Goal: Task Accomplishment & Management: Manage account settings

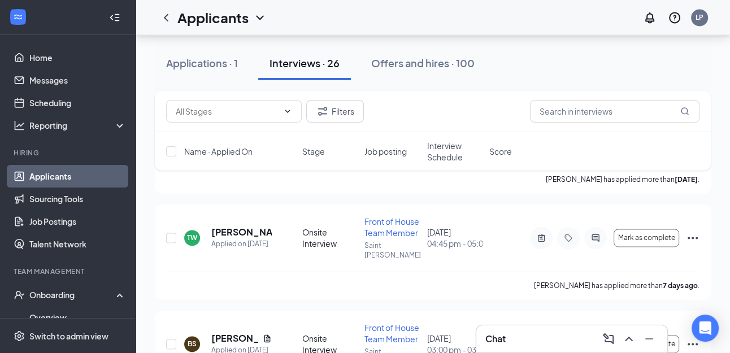
scroll to position [60, 0]
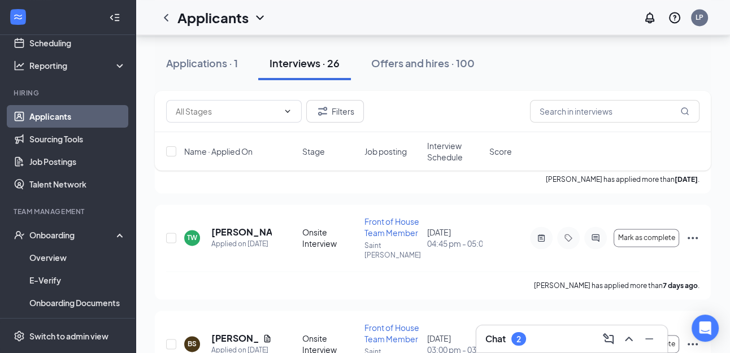
click at [544, 333] on div "Chat 2" at bounding box center [571, 339] width 173 height 18
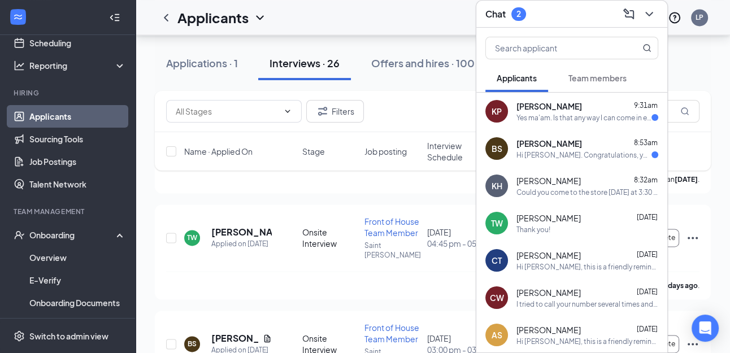
click at [541, 117] on div "Yes ma'am. Is that any way I can come in early" at bounding box center [583, 118] width 135 height 10
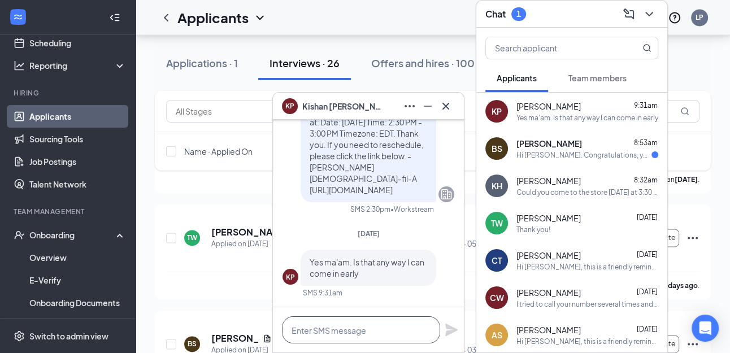
click at [359, 328] on textarea at bounding box center [361, 329] width 158 height 27
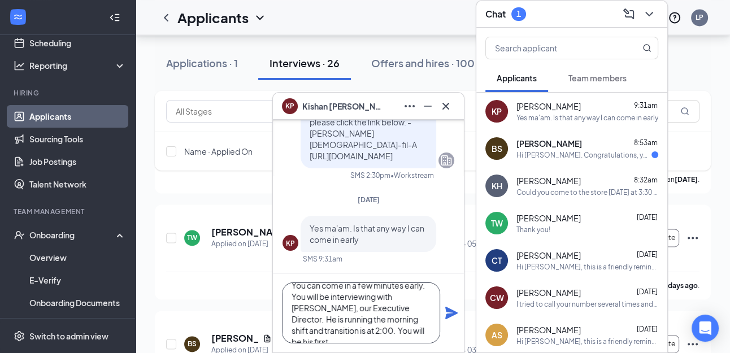
scroll to position [23, 0]
type textarea "You can come in a few minutes early. You will be interviewing with Kevin Poage,…"
click at [455, 312] on icon "Plane" at bounding box center [451, 313] width 12 height 12
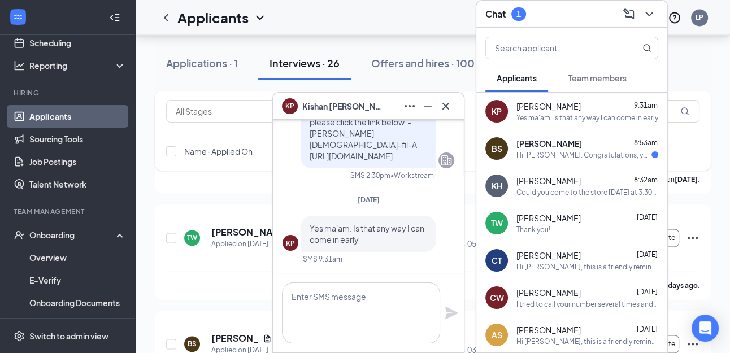
scroll to position [0, 0]
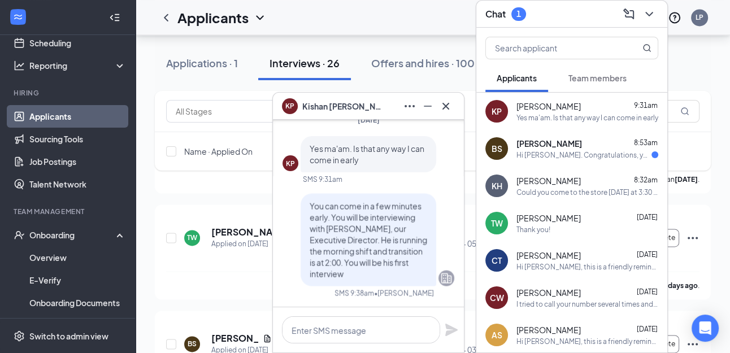
click at [603, 155] on div "Hi [PERSON_NAME]. Congratulations, your onsite interview with [DEMOGRAPHIC_DATA…" at bounding box center [583, 155] width 135 height 10
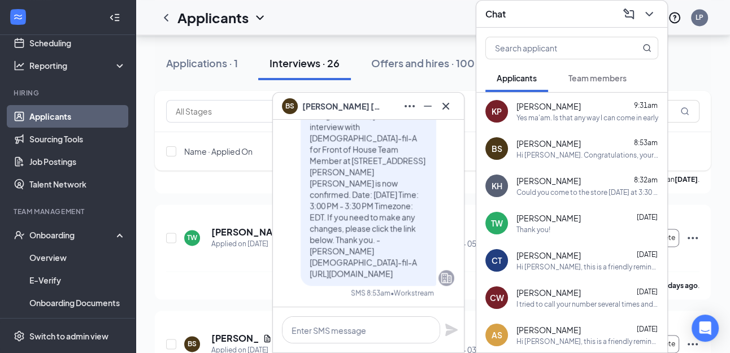
click at [605, 84] on button "Team members" at bounding box center [597, 78] width 81 height 28
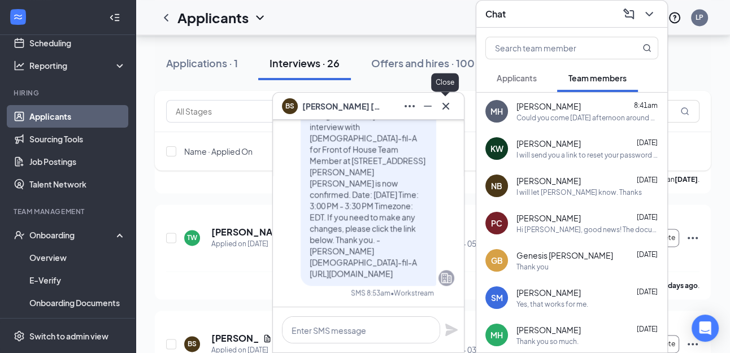
click at [451, 107] on icon "Cross" at bounding box center [446, 106] width 14 height 14
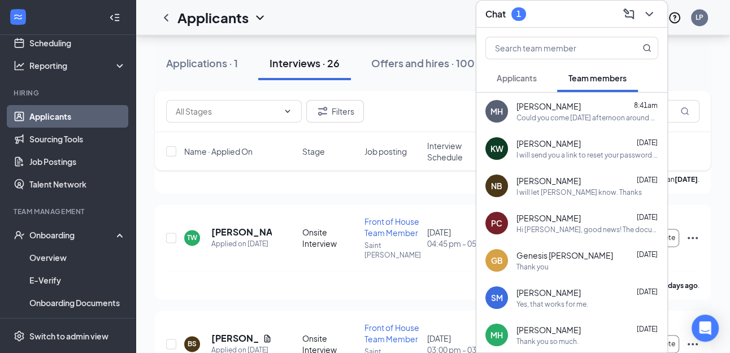
click at [527, 79] on span "Applicants" at bounding box center [517, 78] width 40 height 10
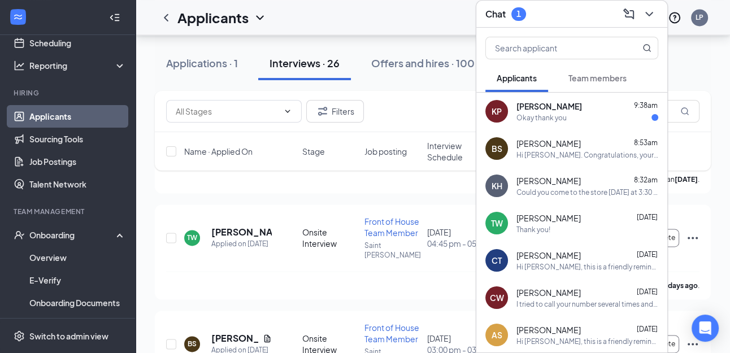
click at [541, 107] on span "[PERSON_NAME]" at bounding box center [549, 106] width 66 height 11
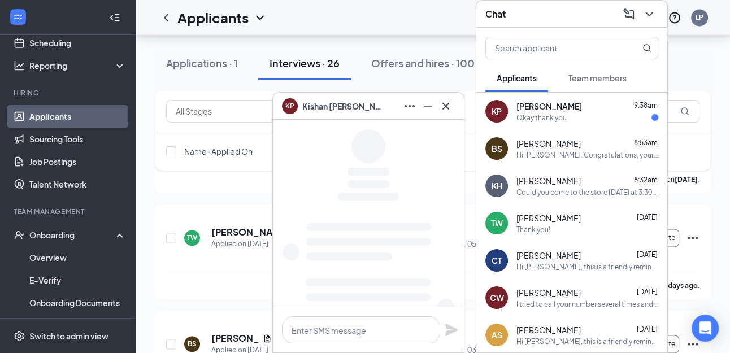
click at [585, 81] on span "Team members" at bounding box center [597, 78] width 58 height 10
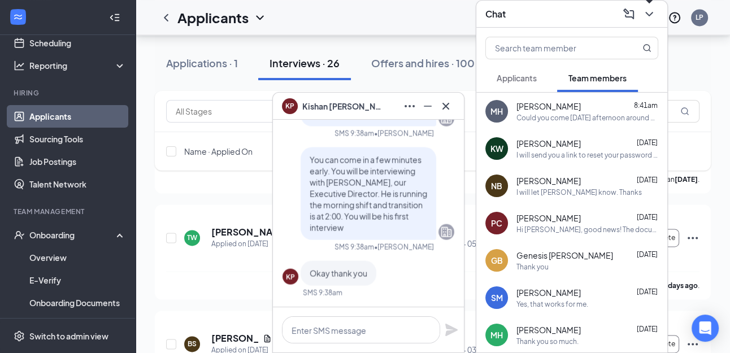
click at [651, 10] on icon "ChevronDown" at bounding box center [649, 14] width 14 height 14
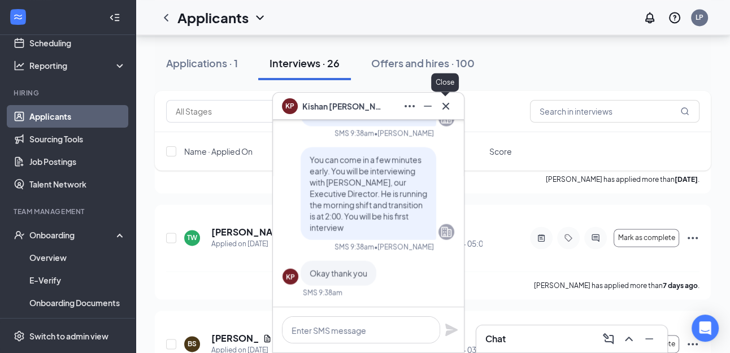
click at [449, 104] on icon "Cross" at bounding box center [445, 105] width 7 height 7
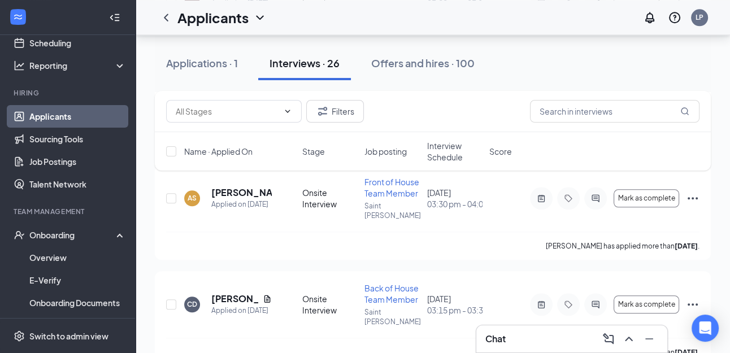
scroll to position [1114, 0]
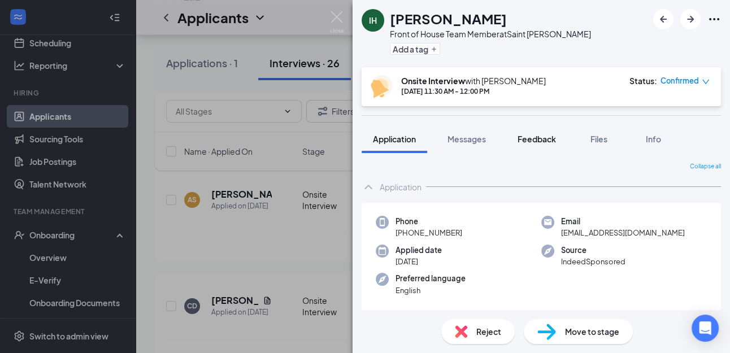
click at [542, 138] on span "Feedback" at bounding box center [536, 139] width 38 height 10
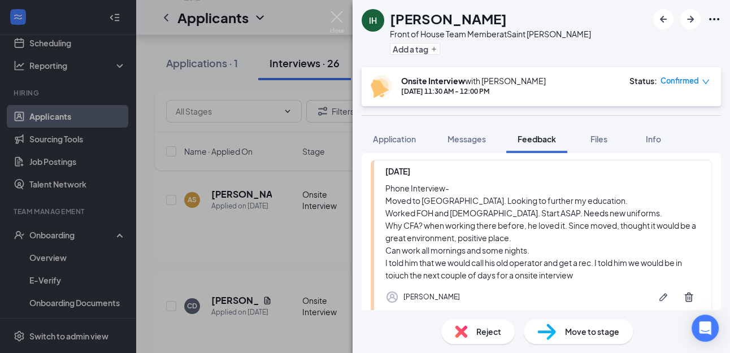
scroll to position [88, 0]
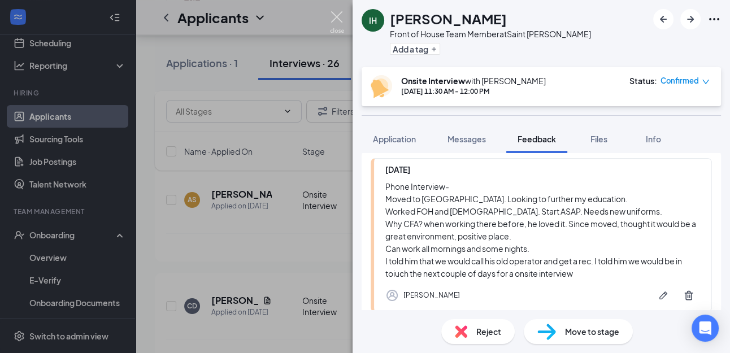
click at [336, 21] on img at bounding box center [337, 22] width 14 height 22
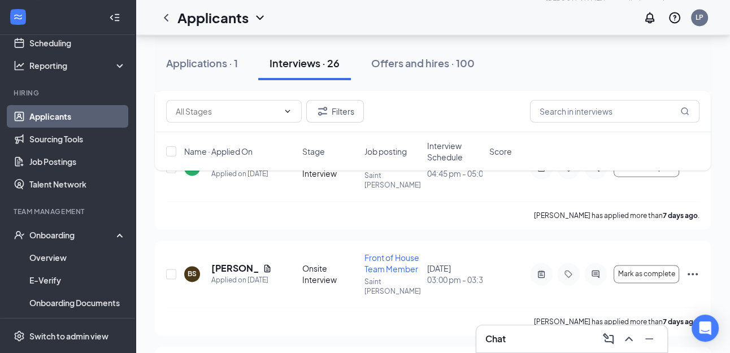
scroll to position [1572, 0]
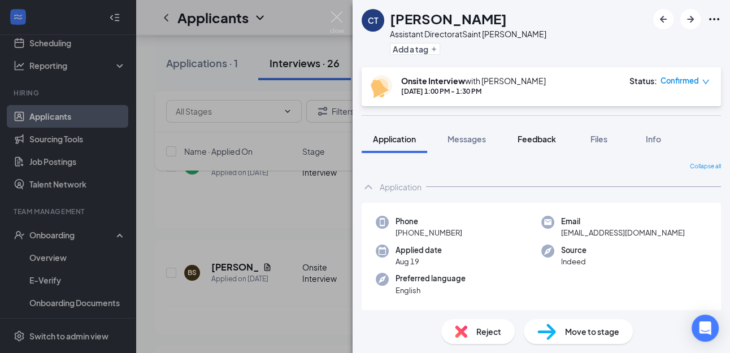
click at [543, 138] on span "Feedback" at bounding box center [536, 139] width 38 height 10
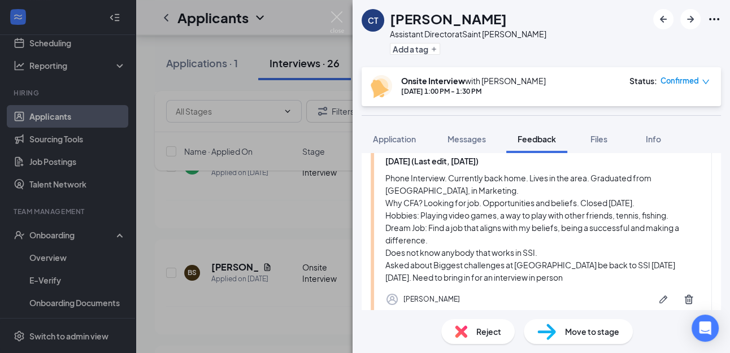
scroll to position [192, 0]
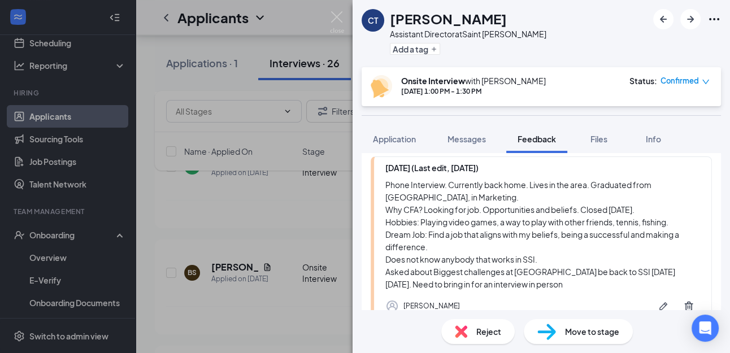
click at [338, 10] on div "CT Carl Tilghman Assistant Director at Saint Simons Add a tag Onsite Interview …" at bounding box center [365, 176] width 730 height 353
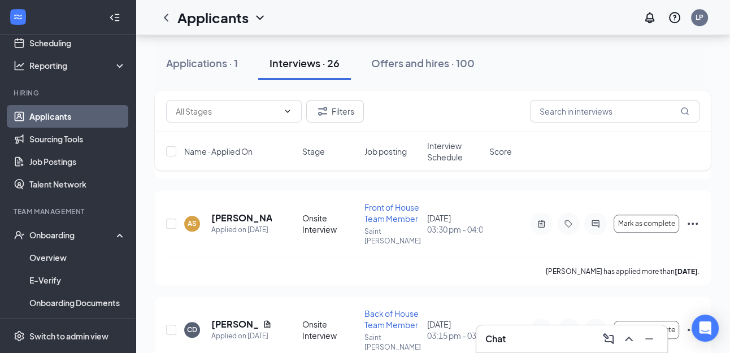
scroll to position [1088, 0]
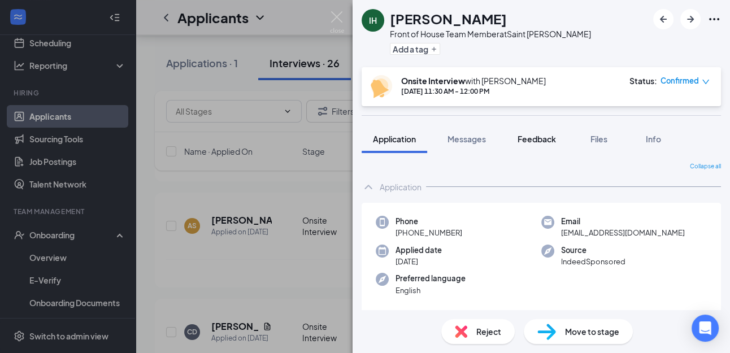
click at [538, 138] on span "Feedback" at bounding box center [536, 139] width 38 height 10
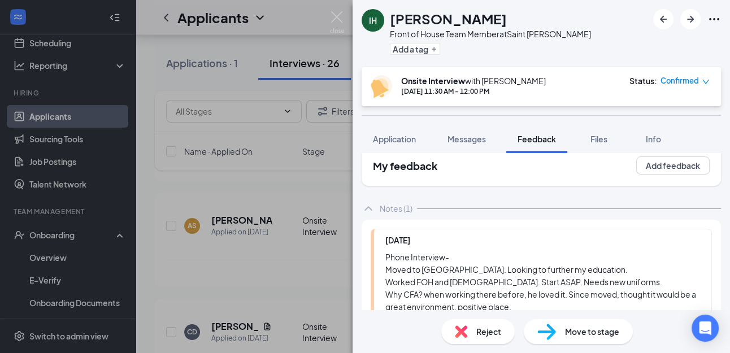
scroll to position [15, 0]
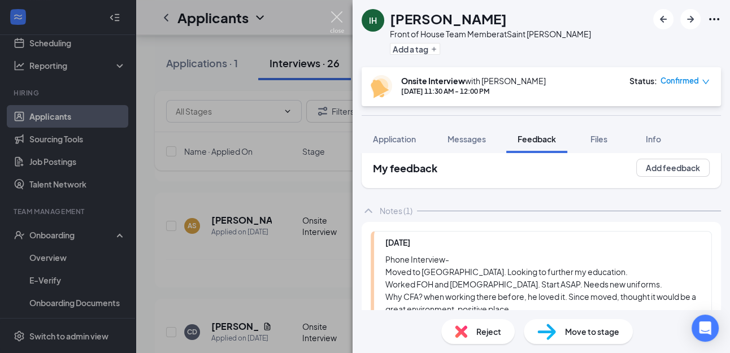
click at [339, 14] on img at bounding box center [337, 22] width 14 height 22
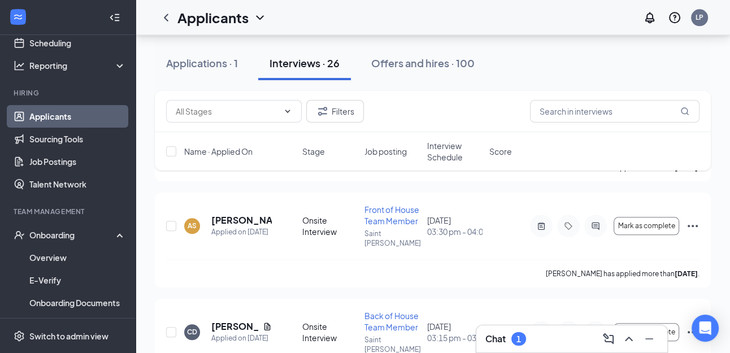
click at [563, 337] on div "Chat 1" at bounding box center [571, 339] width 173 height 18
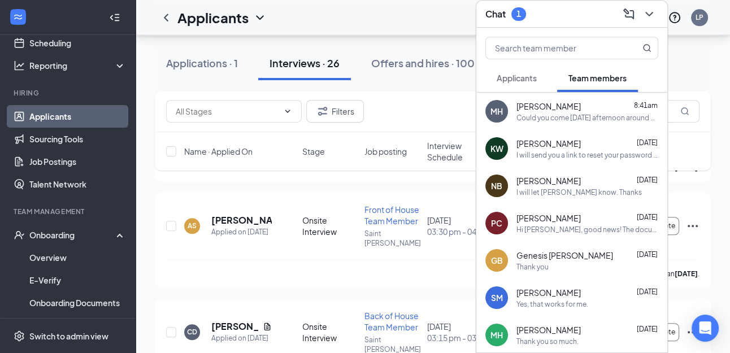
click at [516, 80] on span "Applicants" at bounding box center [517, 78] width 40 height 10
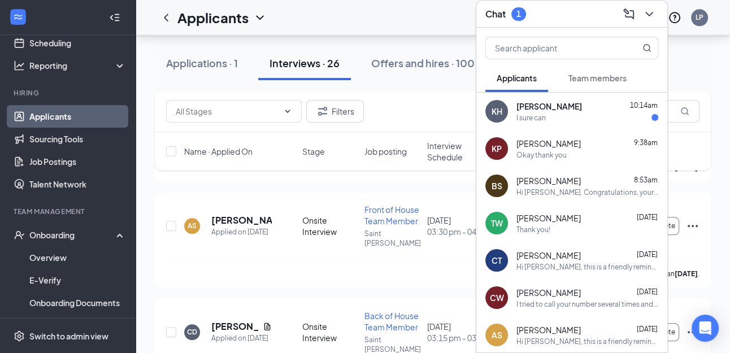
click at [565, 120] on div "I sure can" at bounding box center [587, 118] width 142 height 10
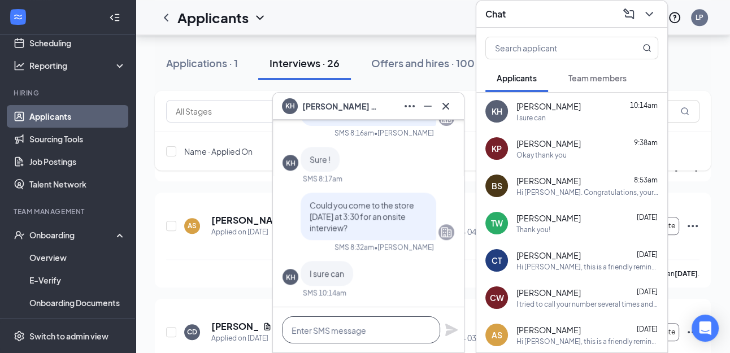
click at [346, 337] on textarea at bounding box center [361, 329] width 158 height 27
click at [346, 337] on textarea "I" at bounding box center [361, 329] width 158 height 27
click at [346, 337] on textarea "I will send you" at bounding box center [361, 329] width 158 height 27
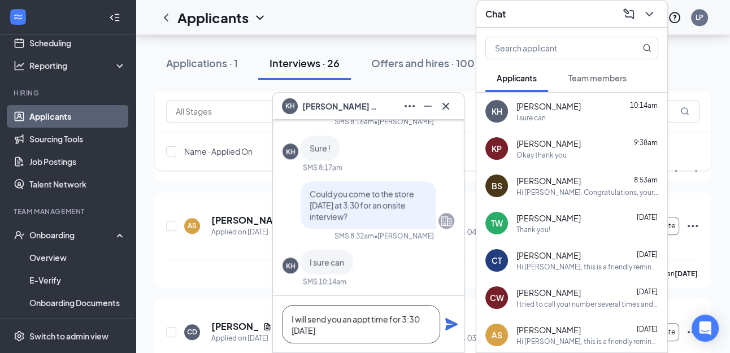
type textarea "I will send you an appt time for 3:30 on Friday"
click at [449, 325] on icon "Plane" at bounding box center [451, 324] width 12 height 12
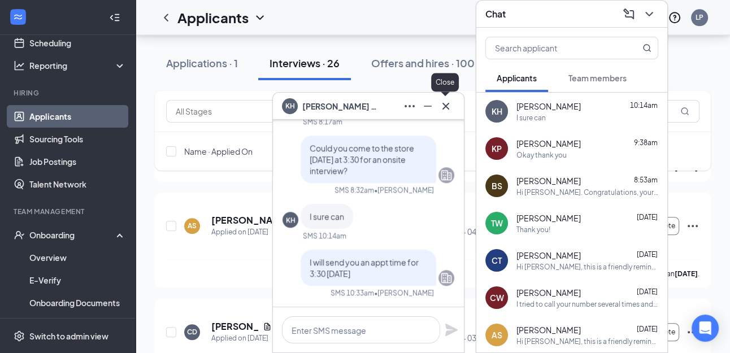
click at [446, 103] on icon "Cross" at bounding box center [446, 106] width 14 height 14
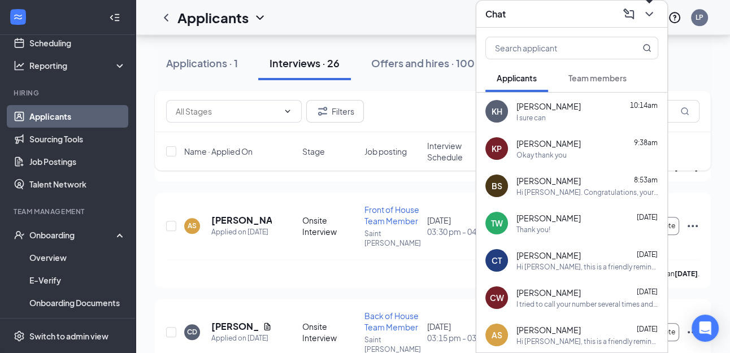
click at [650, 14] on icon "ChevronDown" at bounding box center [648, 14] width 7 height 5
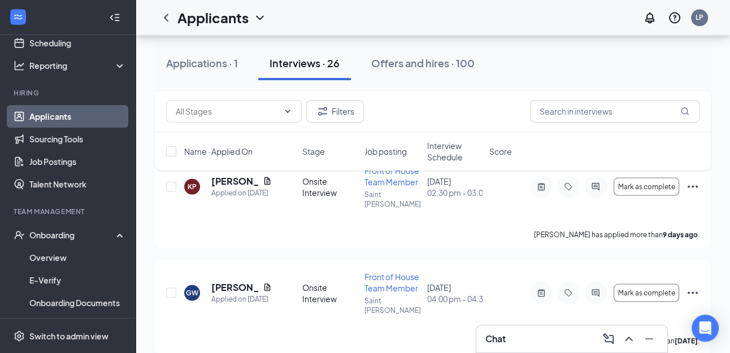
scroll to position [1977, 0]
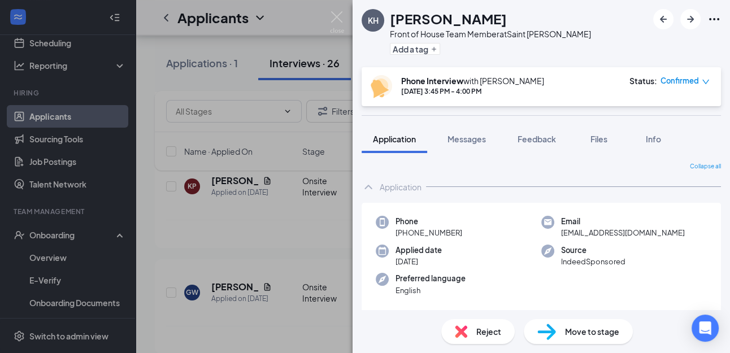
click at [594, 336] on span "Move to stage" at bounding box center [592, 331] width 54 height 12
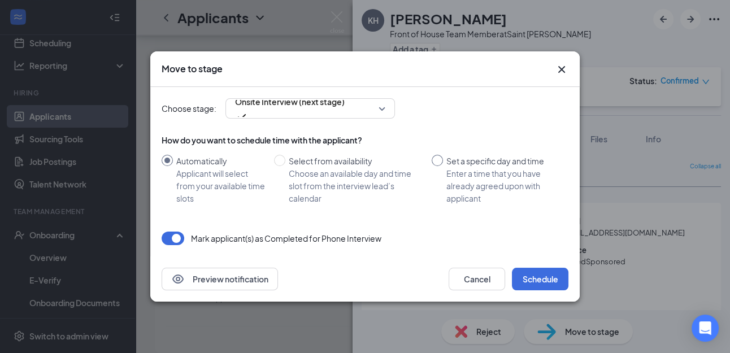
click at [436, 161] on input "Set a specific day and time Enter a time that you have already agreed upon with…" at bounding box center [437, 160] width 11 height 11
radio input "true"
radio input "false"
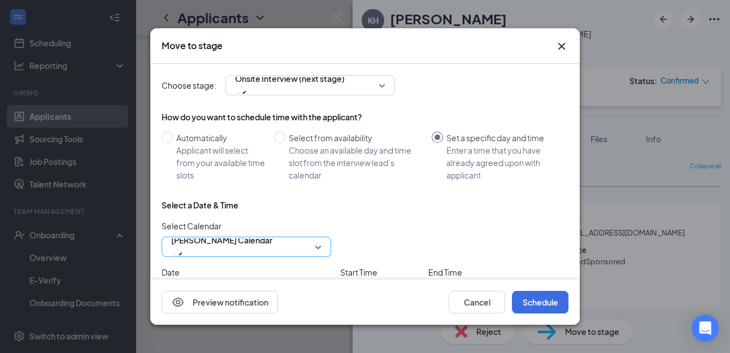
click at [242, 245] on span "Lisa Potts's Calendar" at bounding box center [221, 240] width 101 height 17
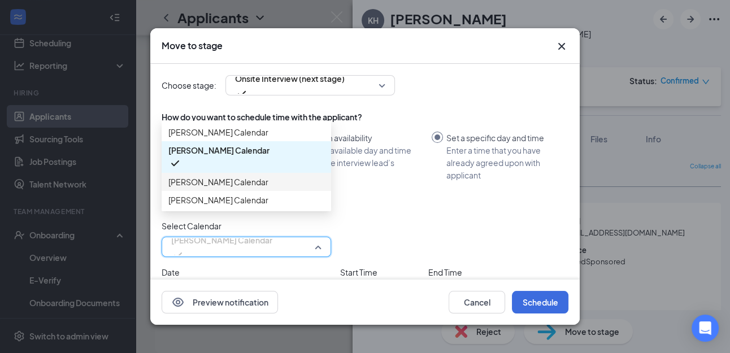
click at [236, 188] on span "Mackenzie Potts's Calendar" at bounding box center [218, 182] width 100 height 12
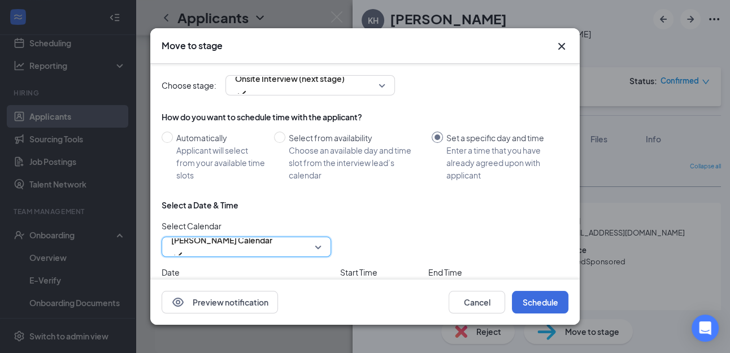
scroll to position [85, 0]
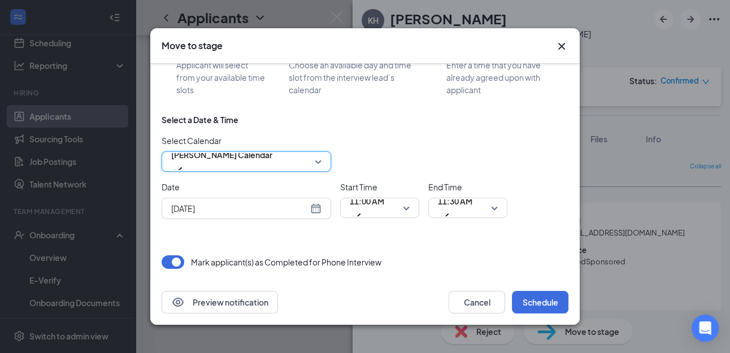
click at [318, 208] on div "Aug 27, 2025" at bounding box center [246, 208] width 150 height 12
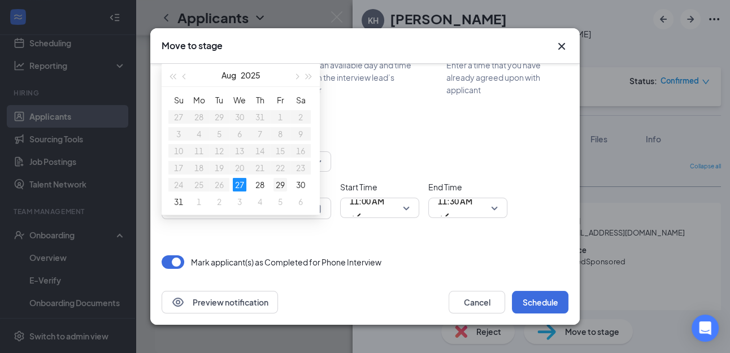
type input "Aug 29, 2025"
click at [282, 182] on div "29" at bounding box center [280, 185] width 14 height 14
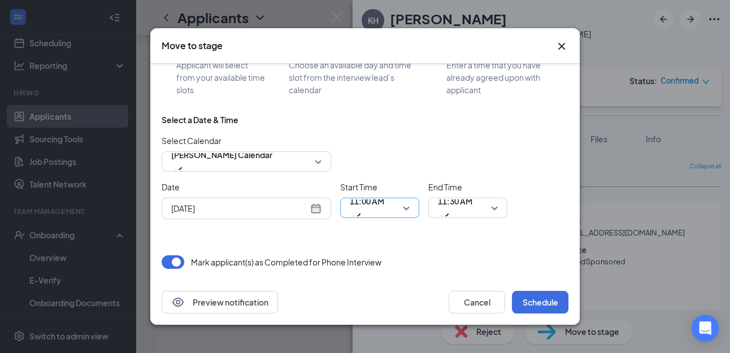
click at [407, 207] on span "11:00 AM" at bounding box center [380, 207] width 60 height 17
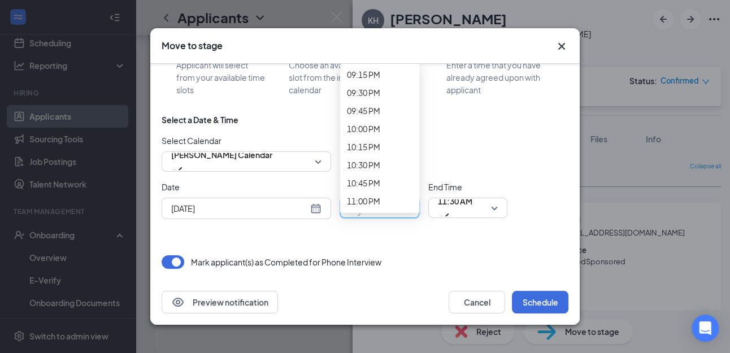
scroll to position [1539, 0]
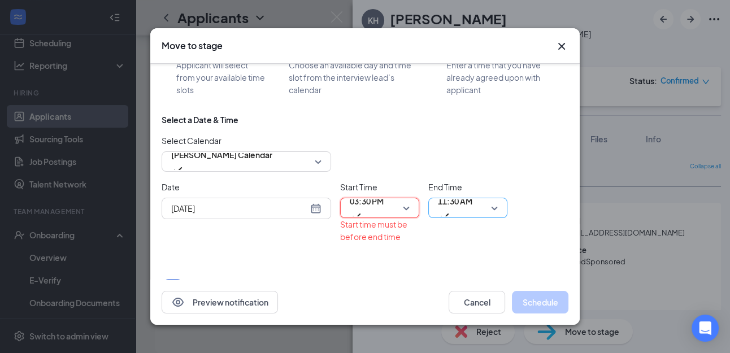
click at [494, 206] on span "11:30 AM" at bounding box center [468, 207] width 60 height 17
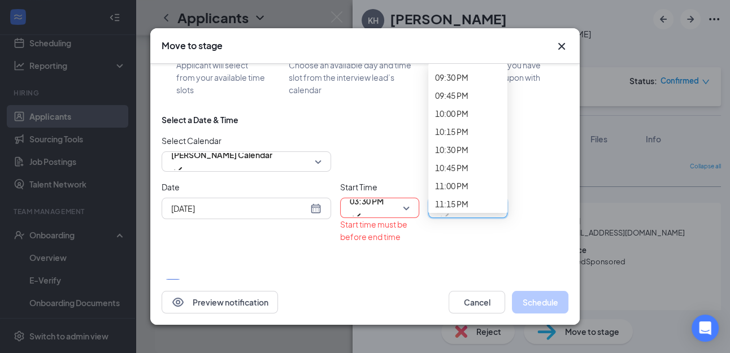
scroll to position [1568, 0]
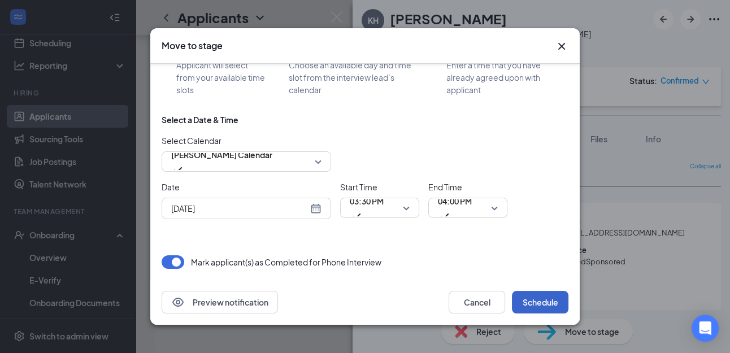
click at [546, 297] on button "Schedule" at bounding box center [540, 302] width 56 height 23
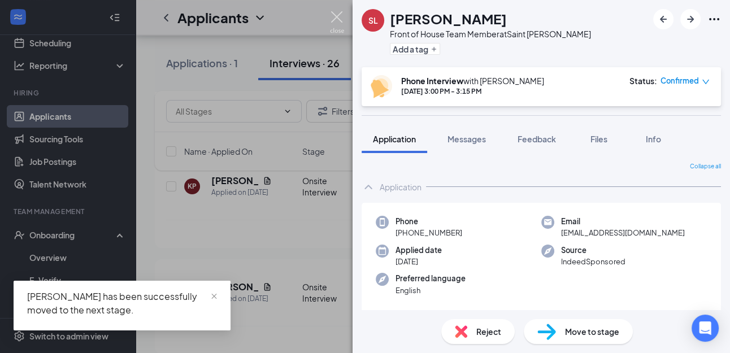
click at [337, 16] on img at bounding box center [337, 22] width 14 height 22
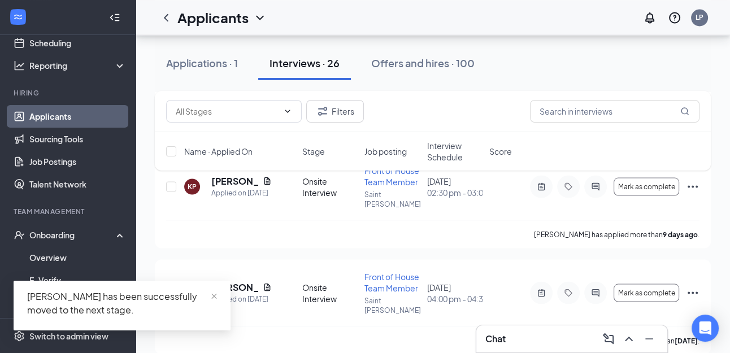
click at [550, 335] on div "Chat" at bounding box center [571, 339] width 173 height 18
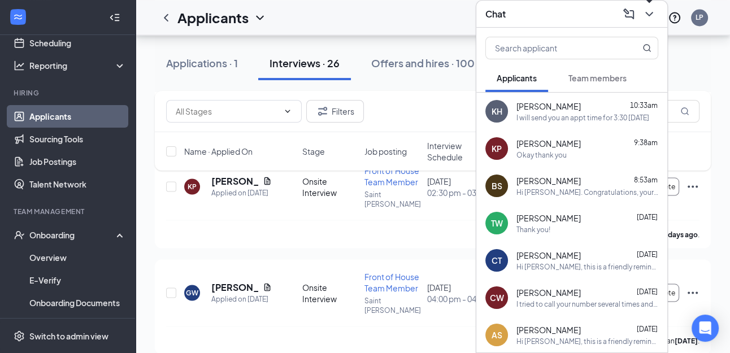
click at [646, 16] on icon "ChevronDown" at bounding box center [649, 14] width 14 height 14
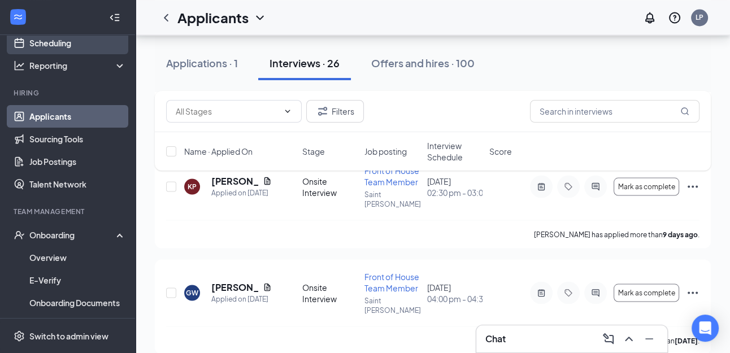
click at [64, 45] on link "Scheduling" at bounding box center [77, 43] width 97 height 23
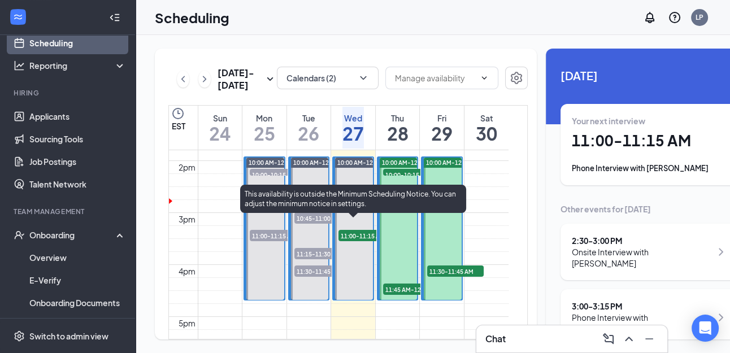
scroll to position [705, 0]
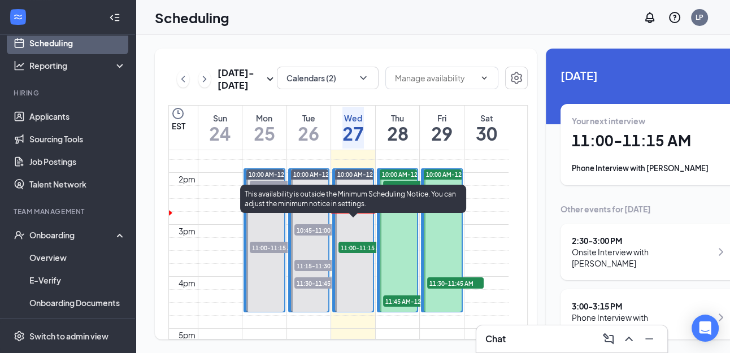
click at [355, 253] on span "11:00-11:15 AM" at bounding box center [366, 247] width 56 height 11
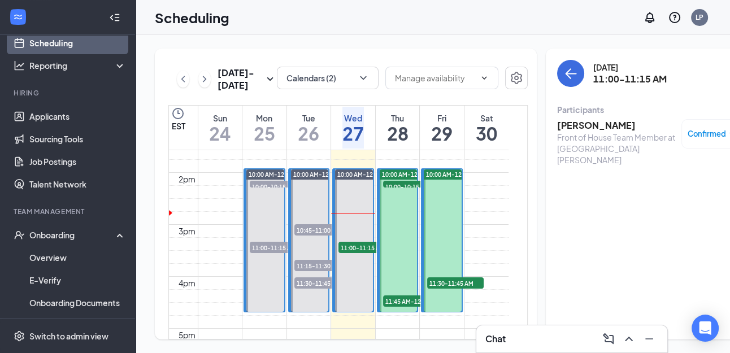
click at [564, 125] on h3 "[PERSON_NAME]" at bounding box center [616, 125] width 119 height 12
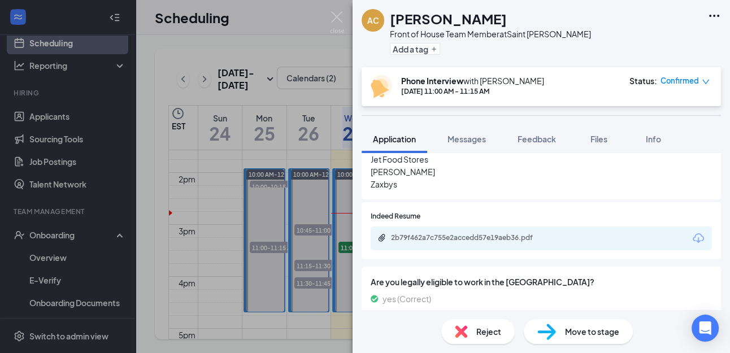
scroll to position [408, 0]
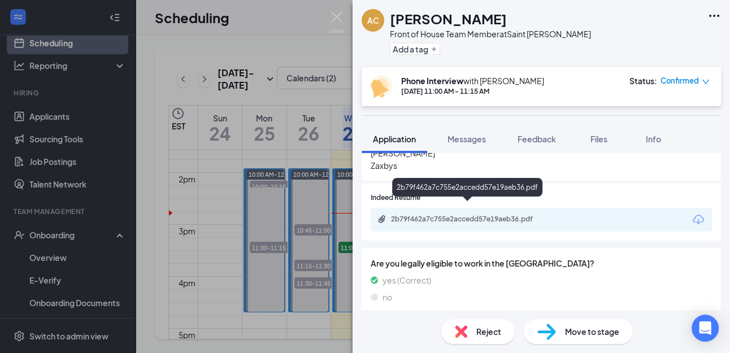
click at [472, 215] on div "2b79f462a7c755e2accedd57e19aeb36.pdf" at bounding box center [470, 219] width 158 height 9
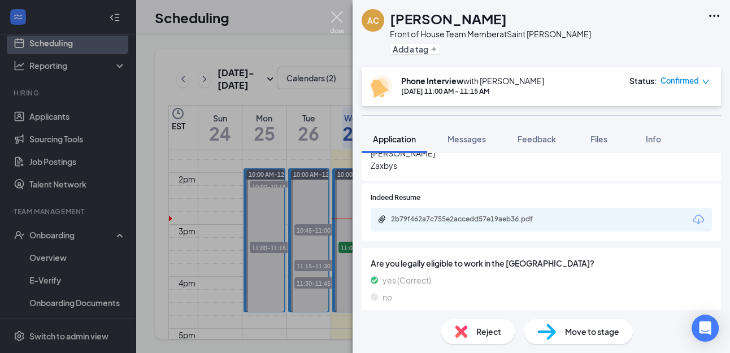
click at [339, 15] on img at bounding box center [337, 22] width 14 height 22
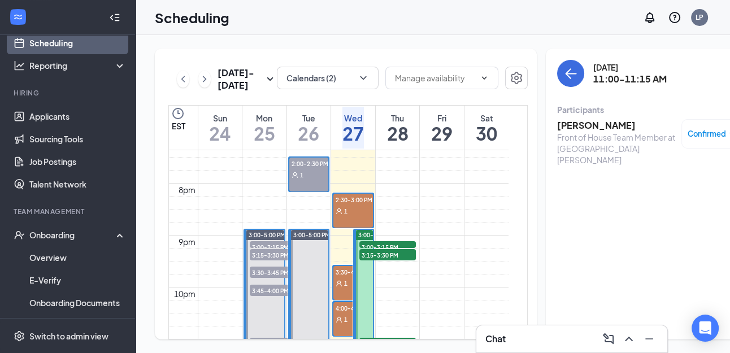
scroll to position [1008, 0]
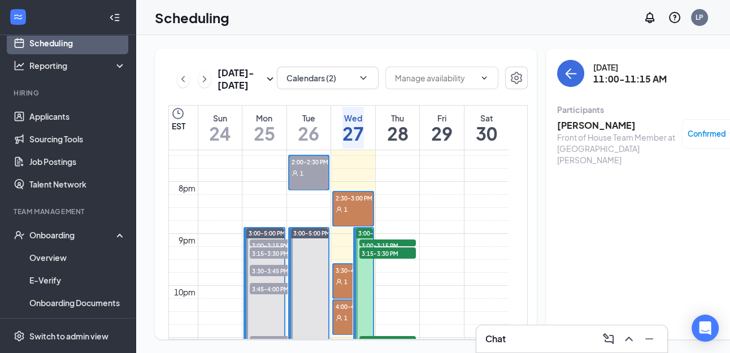
click at [360, 215] on div "1" at bounding box center [353, 208] width 40 height 11
click at [369, 251] on span "3:00-3:15 PM" at bounding box center [387, 245] width 56 height 11
click at [369, 259] on span "3:15-3:30 PM" at bounding box center [387, 252] width 56 height 11
click at [346, 287] on div "1" at bounding box center [353, 281] width 40 height 11
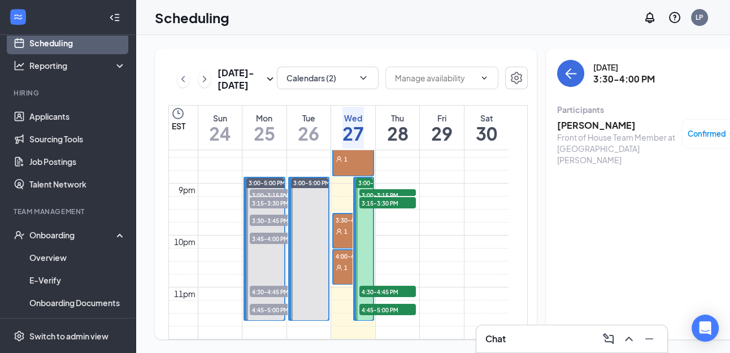
scroll to position [1076, 0]
click at [344, 272] on span "1" at bounding box center [345, 268] width 3 height 8
click at [388, 294] on span "4:30-4:45 PM" at bounding box center [387, 291] width 56 height 11
click at [384, 315] on span "4:45-5:00 PM" at bounding box center [387, 309] width 56 height 11
click at [564, 127] on h3 "[PERSON_NAME]" at bounding box center [616, 125] width 119 height 12
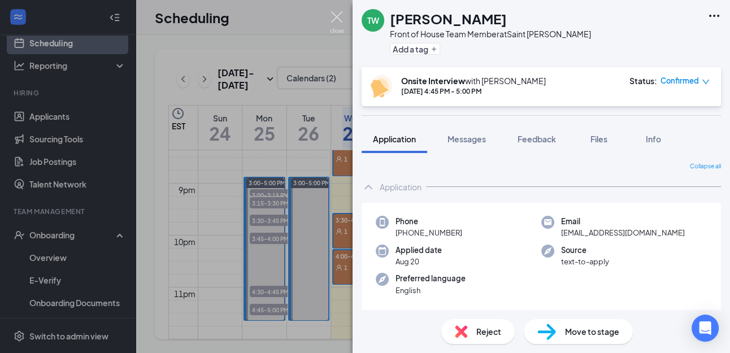
click at [337, 16] on img at bounding box center [337, 22] width 14 height 22
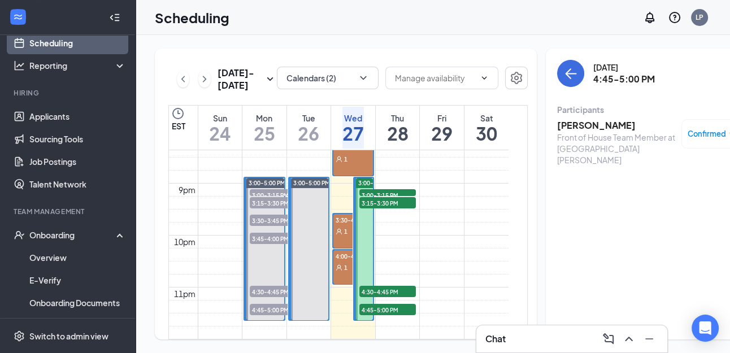
click at [339, 271] on icon "User" at bounding box center [339, 267] width 7 height 7
click at [559, 121] on h3 "[PERSON_NAME]" at bounding box center [616, 125] width 119 height 12
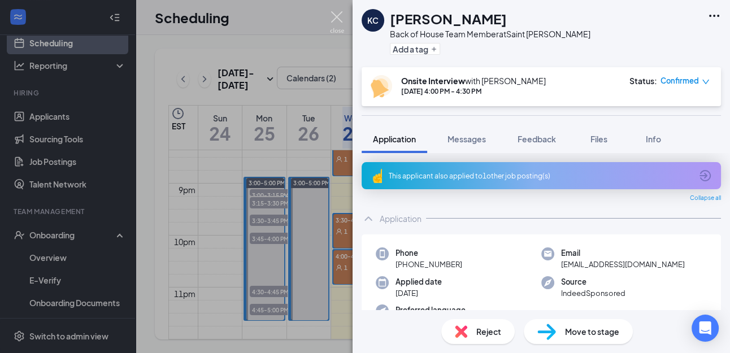
click at [337, 19] on img at bounding box center [337, 22] width 14 height 22
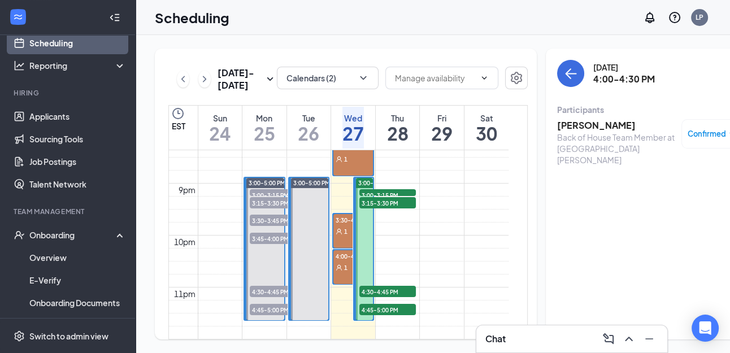
click at [343, 230] on div "1" at bounding box center [353, 230] width 40 height 11
click at [576, 126] on h3 "[PERSON_NAME]" at bounding box center [616, 125] width 119 height 12
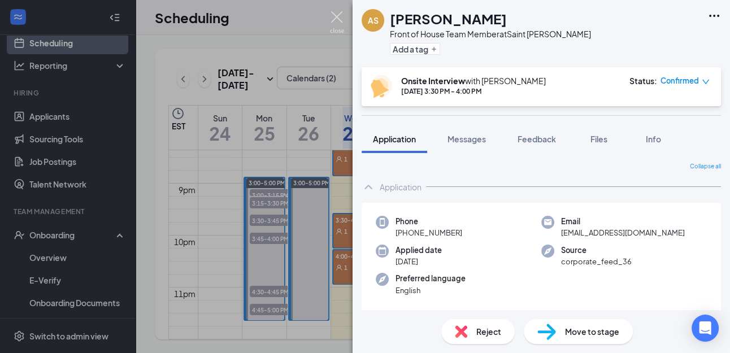
click at [336, 14] on img at bounding box center [337, 22] width 14 height 22
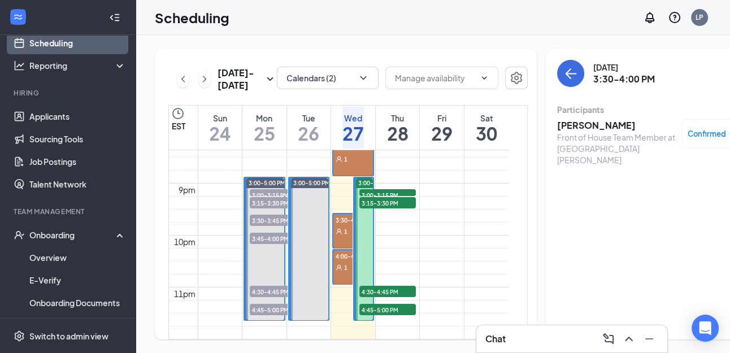
click at [370, 206] on span "3:15-3:30 PM" at bounding box center [387, 202] width 56 height 11
click at [557, 128] on h3 "[PERSON_NAME]" at bounding box center [616, 125] width 119 height 12
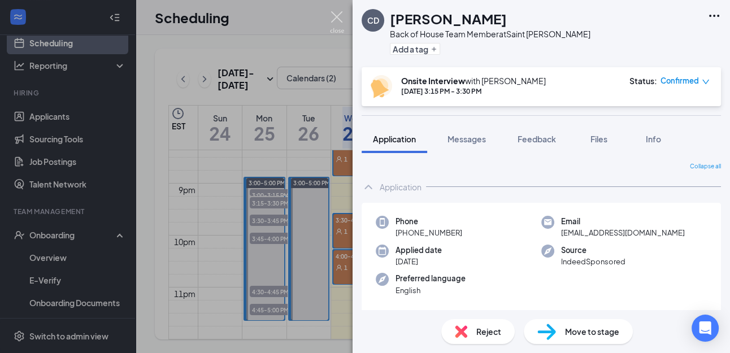
click at [340, 19] on img at bounding box center [337, 22] width 14 height 22
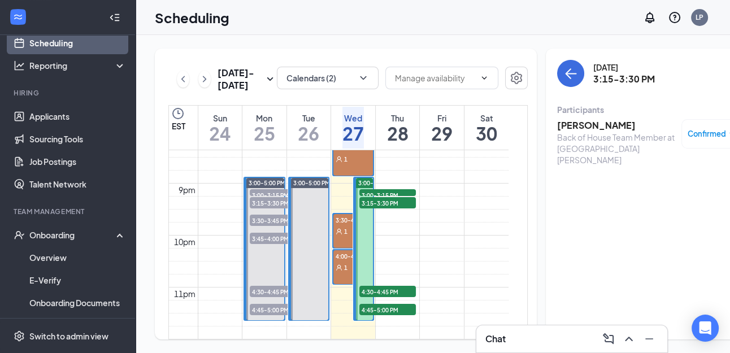
click at [377, 197] on span "3:00-3:15 PM" at bounding box center [387, 194] width 56 height 11
click at [567, 125] on h3 "[PERSON_NAME]" at bounding box center [616, 125] width 119 height 12
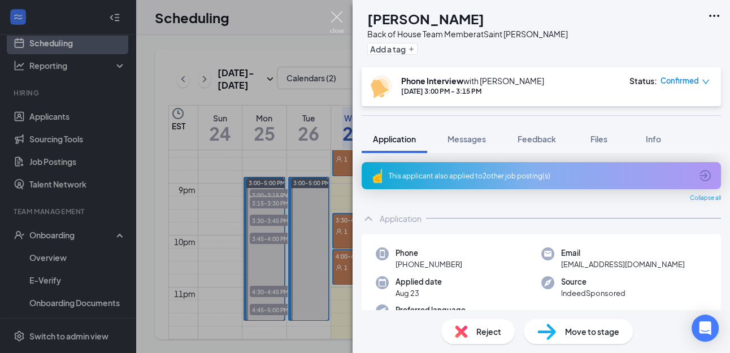
click at [337, 18] on img at bounding box center [337, 22] width 14 height 22
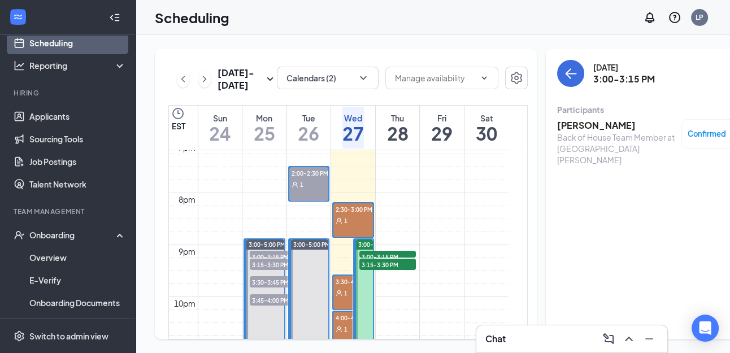
scroll to position [985, 0]
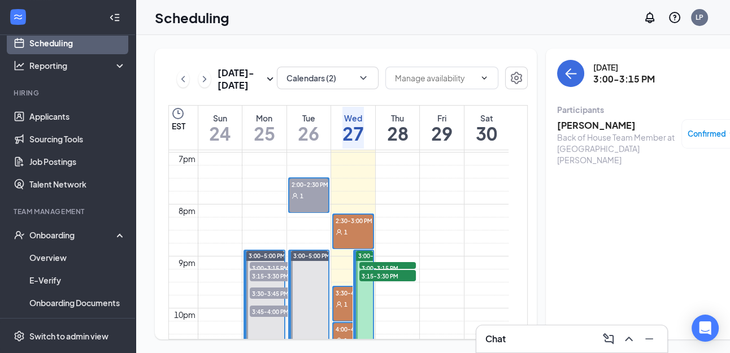
click at [354, 249] on div "2:30-3:00 PM 1" at bounding box center [353, 232] width 40 height 34
click at [557, 127] on h3 "[PERSON_NAME]" at bounding box center [616, 125] width 119 height 12
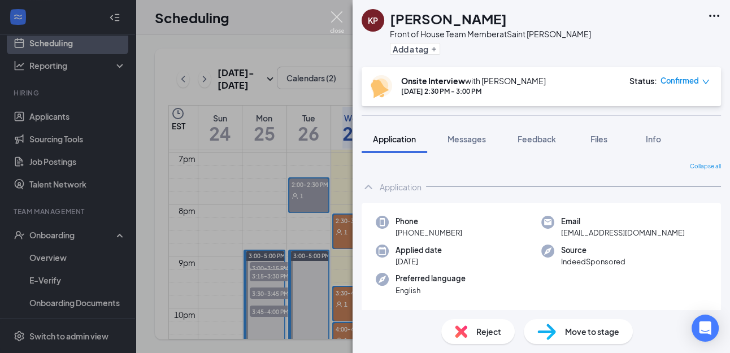
click at [333, 17] on img at bounding box center [337, 22] width 14 height 22
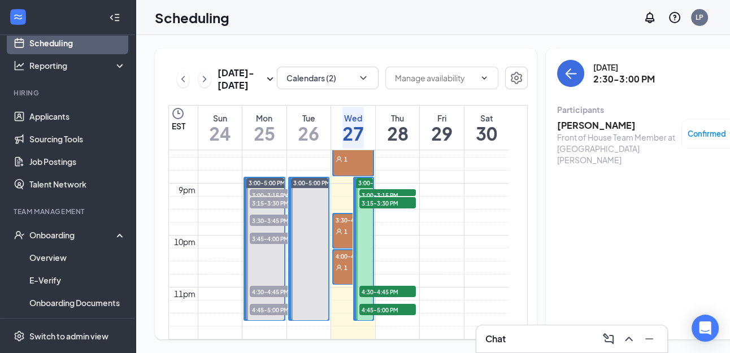
scroll to position [1114, 0]
click at [375, 286] on span "4:30-4:45 PM" at bounding box center [387, 291] width 56 height 11
click at [376, 304] on span "4:45-5:00 PM" at bounding box center [387, 309] width 56 height 11
click at [377, 304] on span "4:45-5:00 PM" at bounding box center [387, 309] width 56 height 11
click at [377, 286] on span "4:30-4:45 PM" at bounding box center [387, 291] width 56 height 11
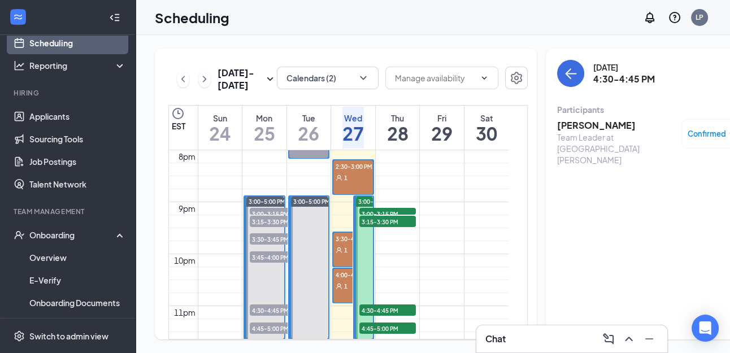
scroll to position [1031, 0]
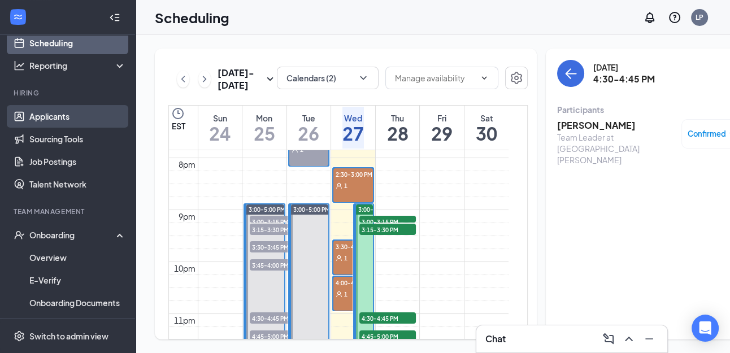
click at [68, 115] on link "Applicants" at bounding box center [77, 116] width 97 height 23
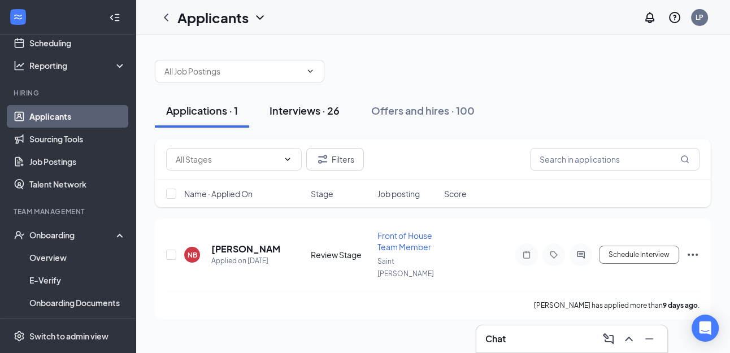
click at [319, 111] on div "Interviews · 26" at bounding box center [304, 110] width 70 height 14
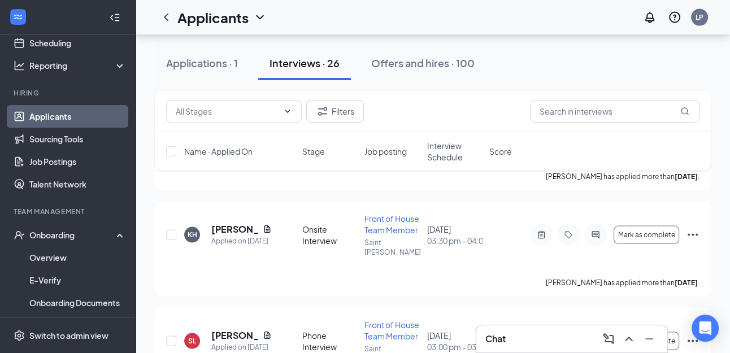
scroll to position [2140, 0]
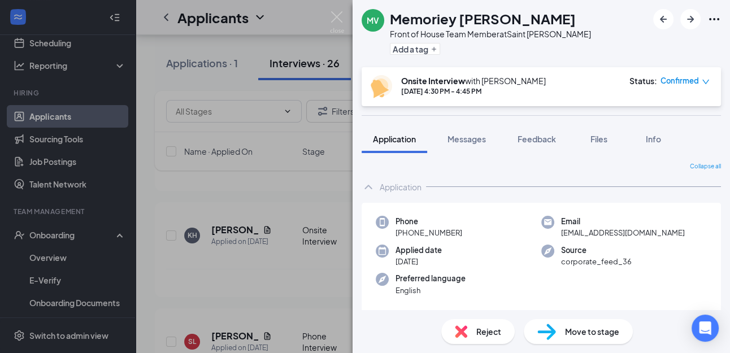
click at [486, 86] on div "Onsite Interview with Mackenzie Potts" at bounding box center [473, 80] width 145 height 11
click at [715, 18] on icon "Ellipses" at bounding box center [714, 19] width 14 height 14
click at [658, 42] on link "View full application" at bounding box center [627, 39] width 73 height 12
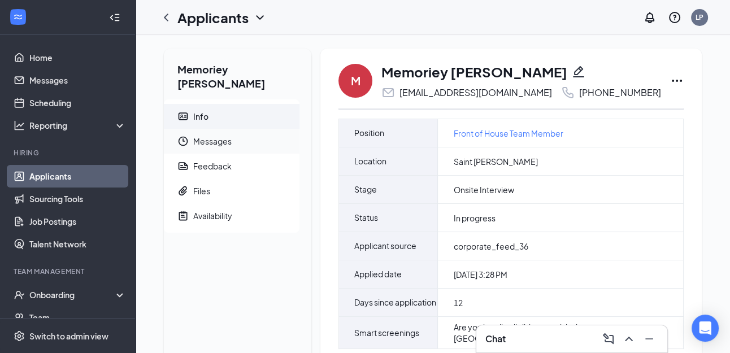
click at [217, 129] on span "Messages" at bounding box center [241, 141] width 97 height 25
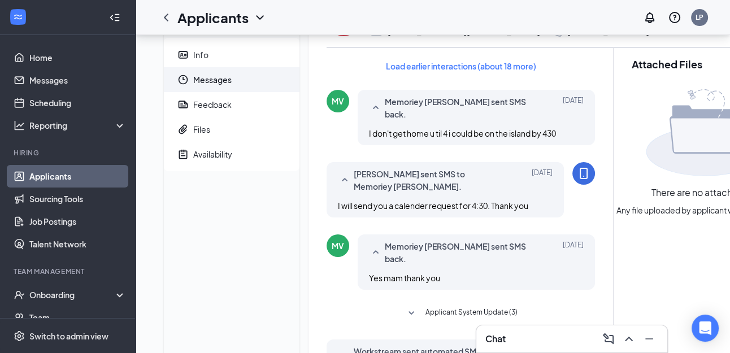
scroll to position [43, 0]
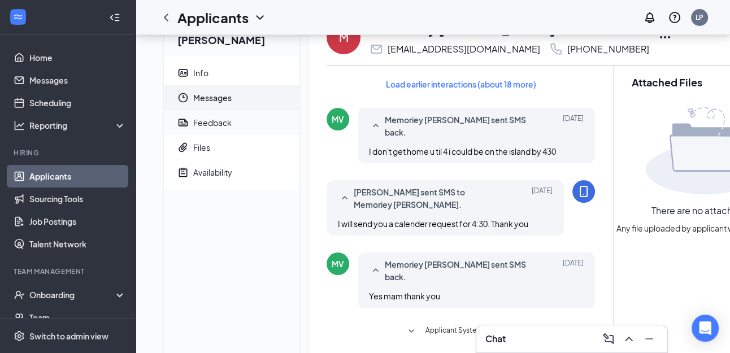
click at [212, 117] on div "Feedback" at bounding box center [212, 122] width 38 height 11
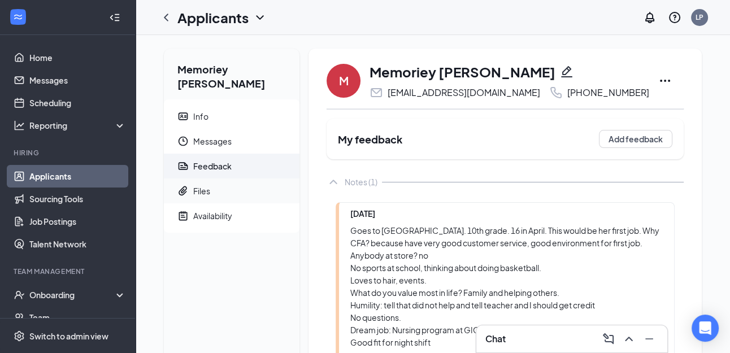
click at [203, 185] on div "Files" at bounding box center [201, 190] width 17 height 11
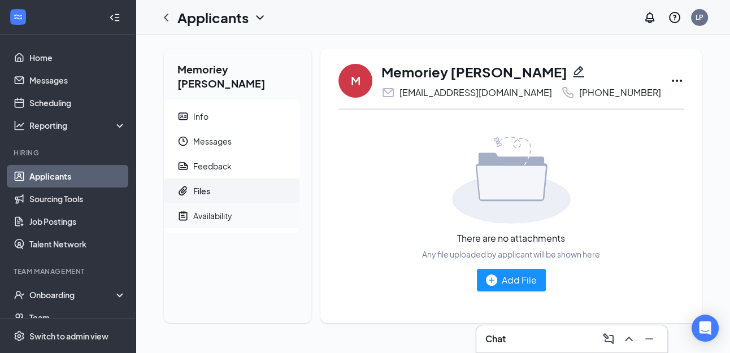
click at [214, 210] on div "Availability" at bounding box center [212, 215] width 39 height 11
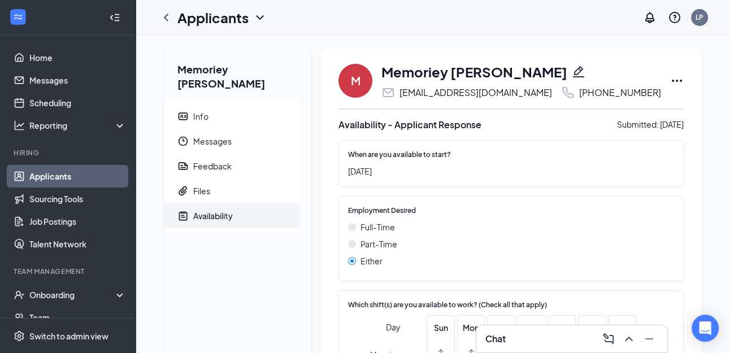
click at [670, 78] on icon "Ellipses" at bounding box center [677, 81] width 14 height 14
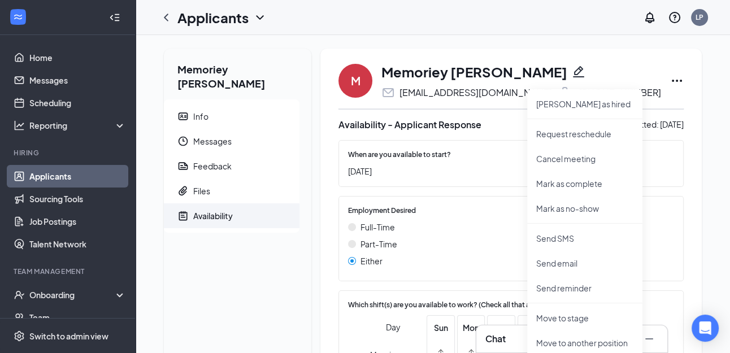
click at [668, 155] on div "Memoriey [PERSON_NAME] Info Messages Feedback Files Availability M [PERSON_NAME…" at bounding box center [433, 292] width 556 height 487
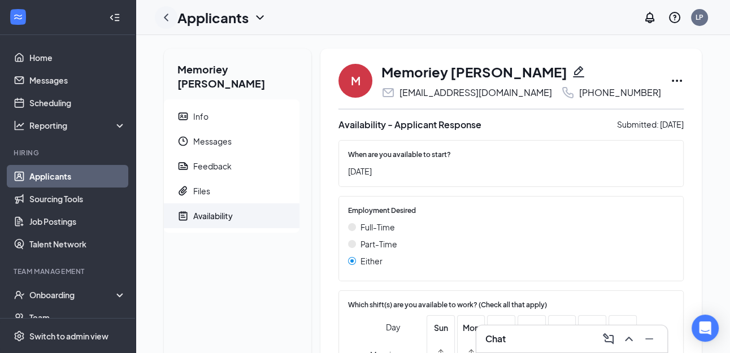
click at [164, 19] on icon "ChevronLeft" at bounding box center [166, 18] width 14 height 14
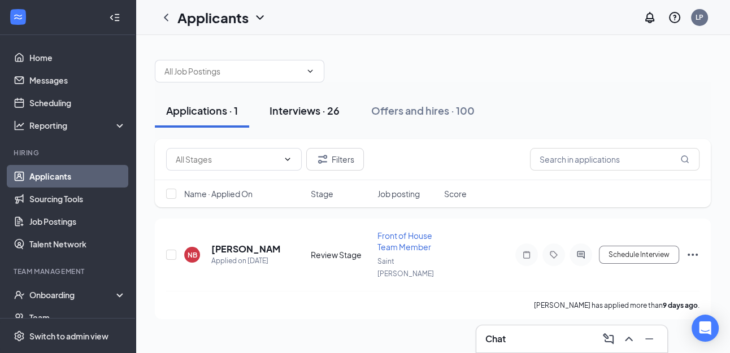
click at [307, 106] on div "Interviews · 26" at bounding box center [304, 110] width 70 height 14
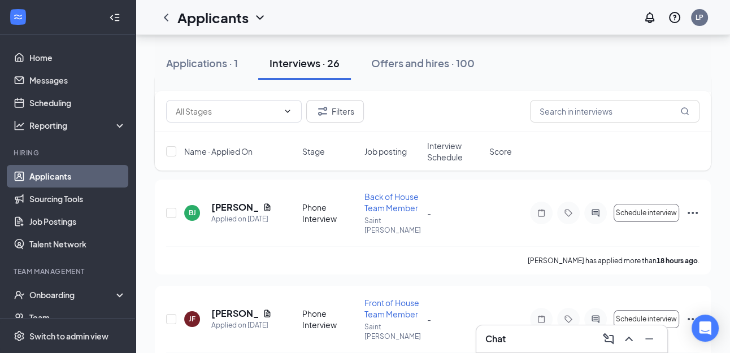
scroll to position [133, 0]
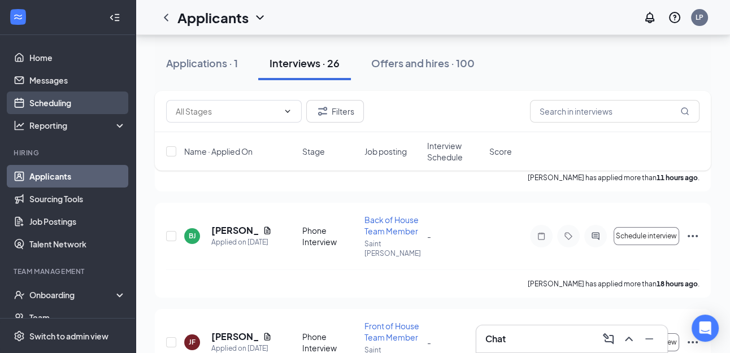
click at [52, 105] on link "Scheduling" at bounding box center [77, 103] width 97 height 23
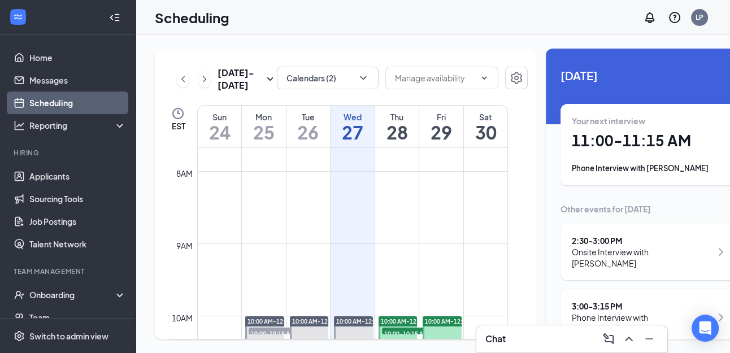
click at [635, 130] on div "Your next interview 11:00 - 11:15 AM Phone Interview with [PERSON_NAME]" at bounding box center [650, 144] width 156 height 59
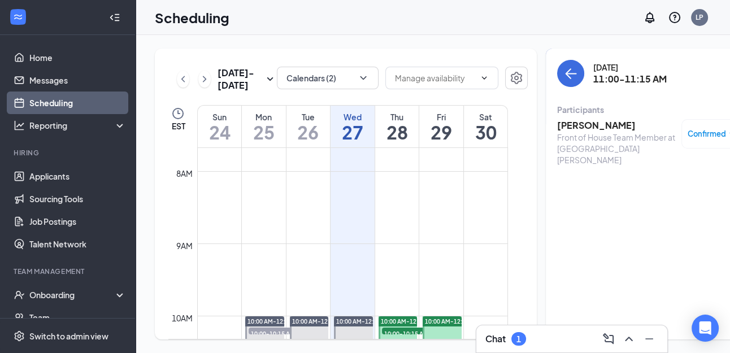
click at [555, 336] on div "Chat 1" at bounding box center [571, 339] width 173 height 18
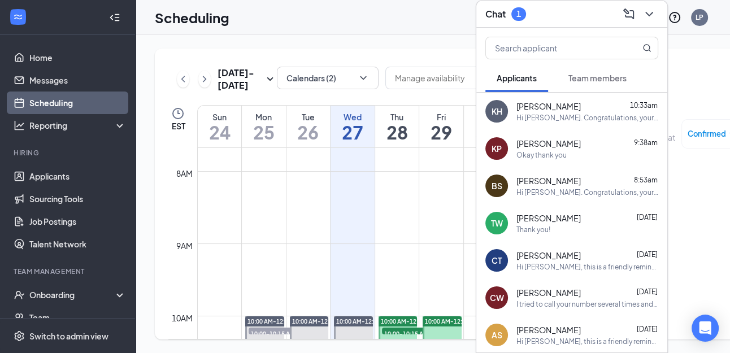
click at [603, 84] on button "Team members" at bounding box center [597, 78] width 81 height 28
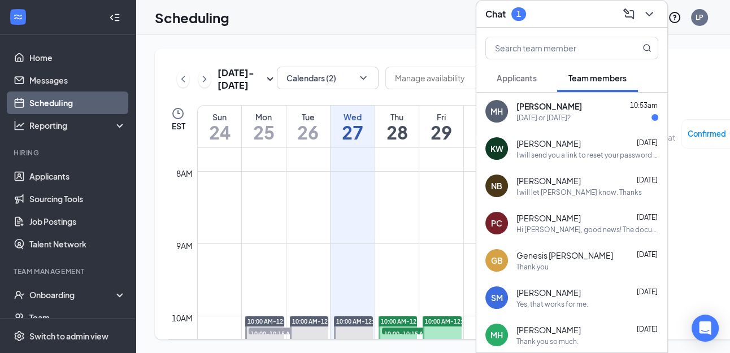
click at [580, 125] on div "[PERSON_NAME][GEOGRAPHIC_DATA][PERSON_NAME] 10:53am [DATE] or [DATE]?" at bounding box center [571, 111] width 191 height 37
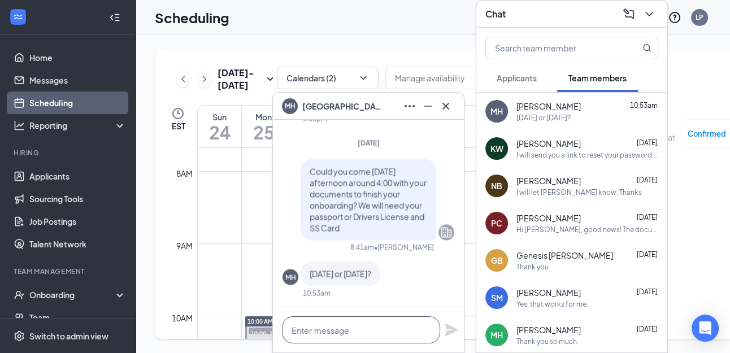
click at [352, 333] on textarea at bounding box center [361, 329] width 158 height 27
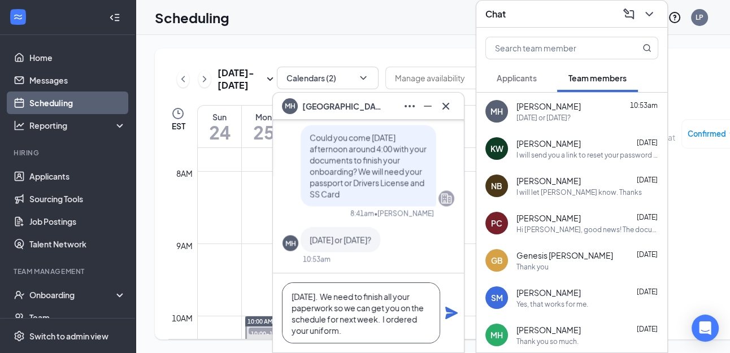
type textarea "[DATE]. We need to finish all your paperwork so we can get you on the schedule …"
click at [448, 315] on icon "Plane" at bounding box center [451, 313] width 12 height 12
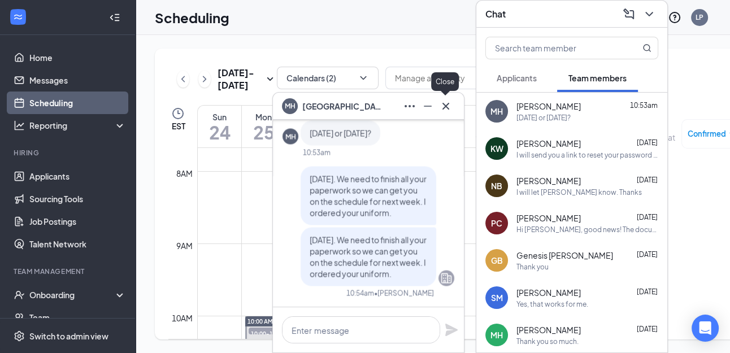
click at [447, 101] on icon "Cross" at bounding box center [446, 106] width 14 height 14
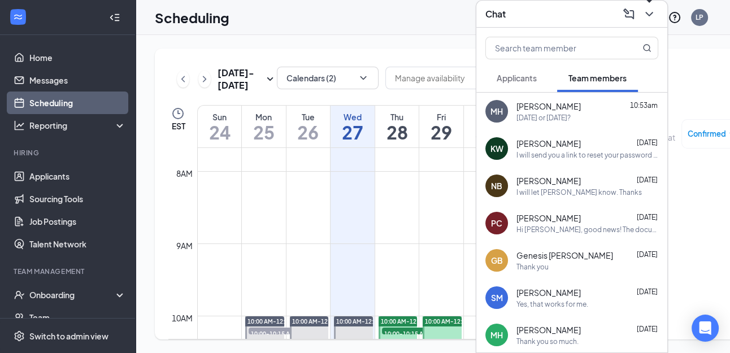
click at [654, 14] on icon "ChevronDown" at bounding box center [649, 14] width 14 height 14
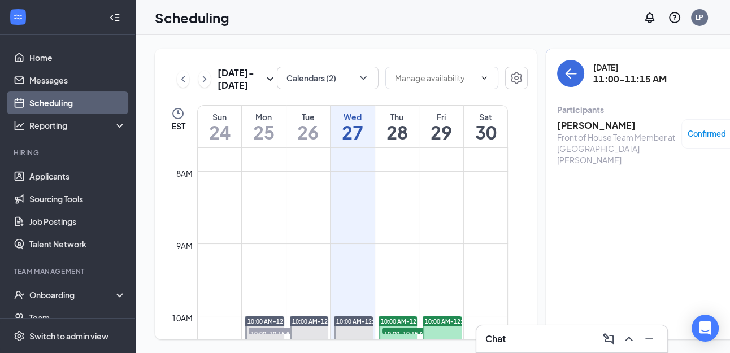
click at [575, 124] on h3 "[PERSON_NAME]" at bounding box center [616, 125] width 119 height 12
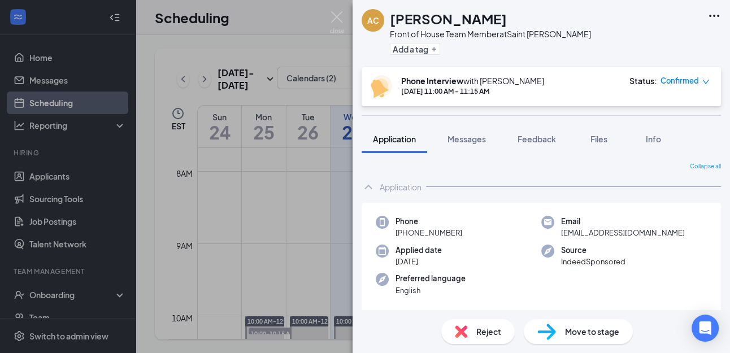
click at [575, 124] on div "AC [PERSON_NAME] Front of House Team Member at [PERSON_NAME] Add a tag Phone In…" at bounding box center [540, 176] width 377 height 353
click at [545, 140] on span "Feedback" at bounding box center [536, 139] width 38 height 10
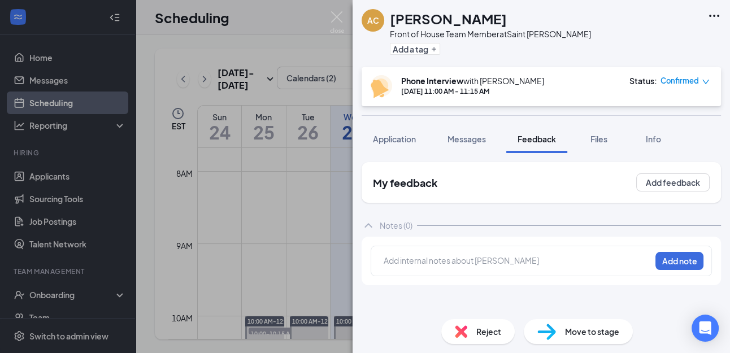
click at [407, 260] on div at bounding box center [517, 261] width 266 height 12
click at [397, 140] on span "Application" at bounding box center [394, 139] width 43 height 10
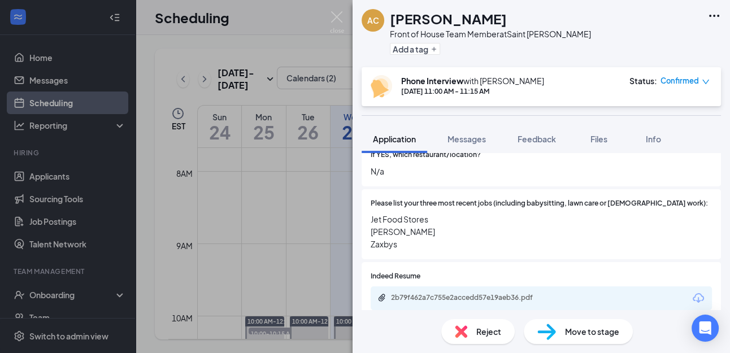
scroll to position [329, 0]
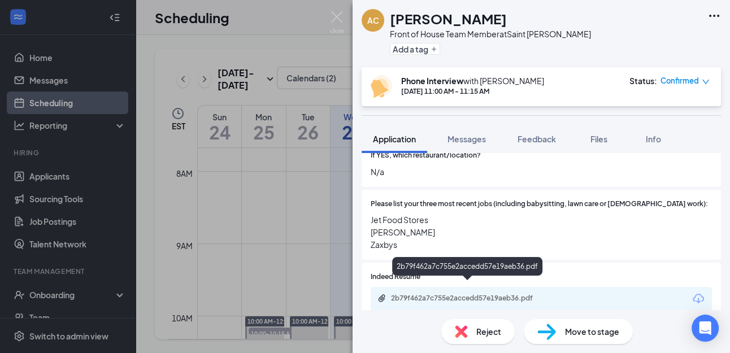
click at [420, 294] on div "2b79f462a7c755e2accedd57e19aeb36.pdf" at bounding box center [470, 298] width 158 height 9
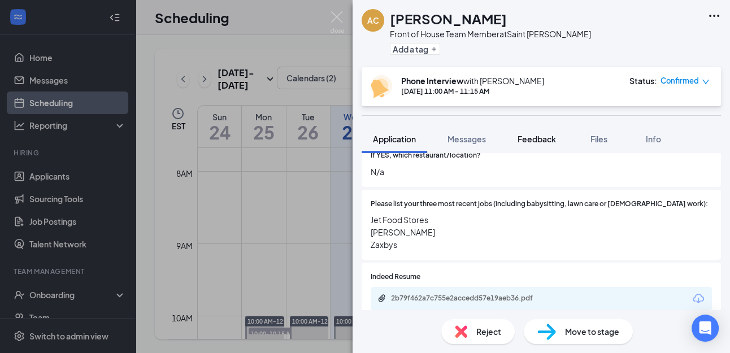
click at [541, 140] on span "Feedback" at bounding box center [536, 139] width 38 height 10
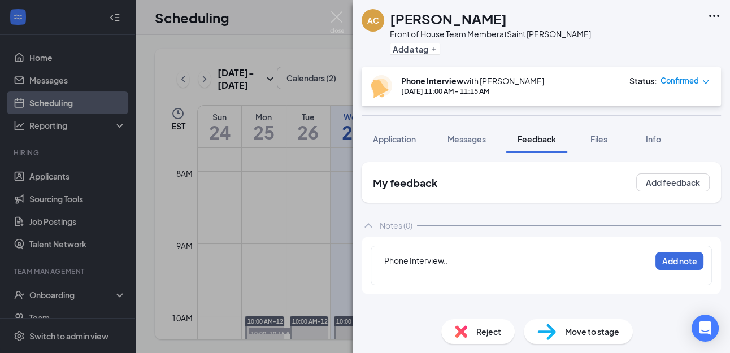
click at [456, 264] on div "Phone Interview.." at bounding box center [517, 261] width 266 height 12
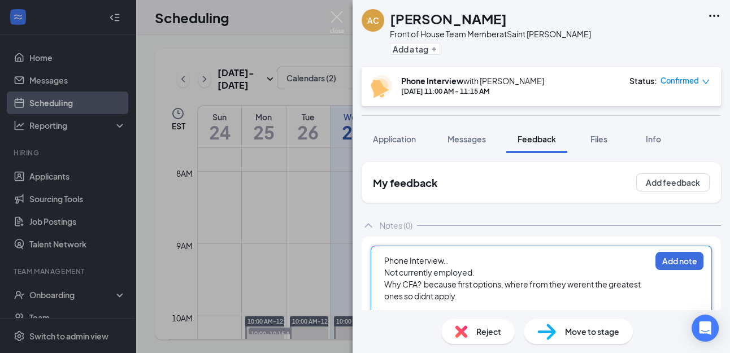
scroll to position [31, 0]
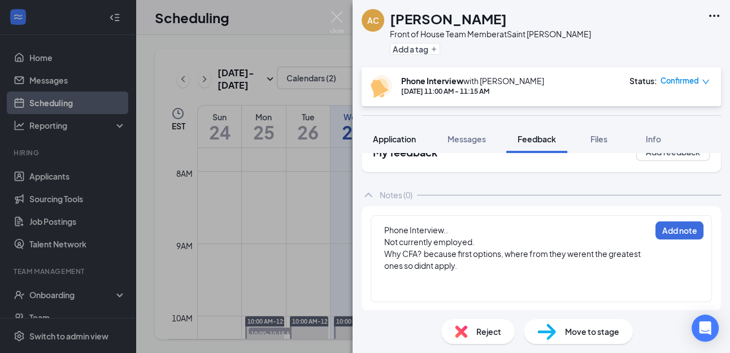
click at [388, 139] on span "Application" at bounding box center [394, 139] width 43 height 10
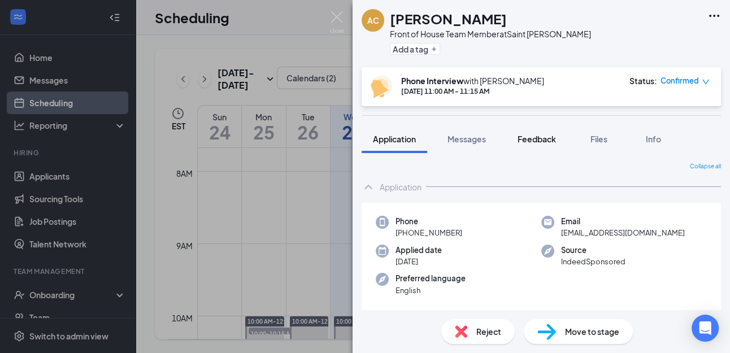
click at [537, 138] on span "Feedback" at bounding box center [536, 139] width 38 height 10
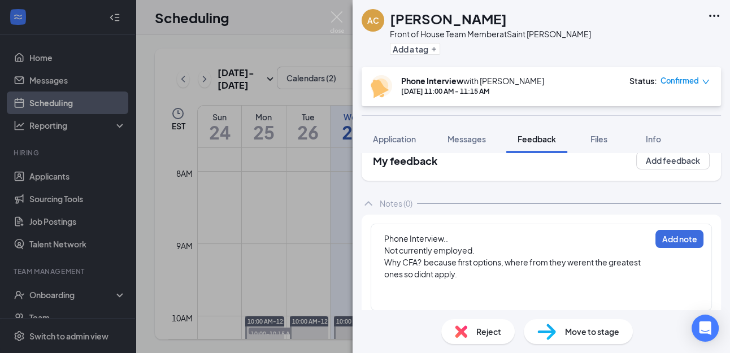
scroll to position [31, 0]
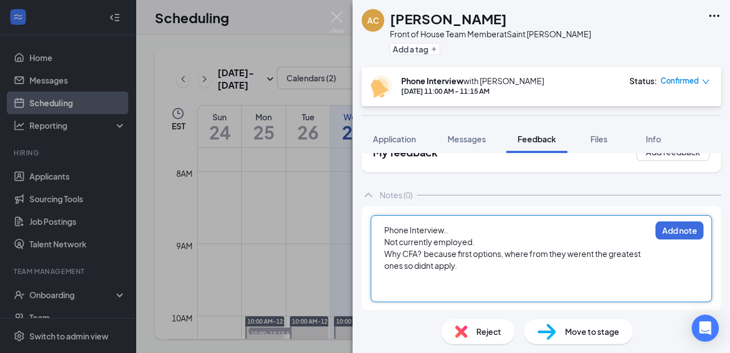
click at [462, 267] on div "Why CFA? because first options, where from they werent the greatest ones so did…" at bounding box center [517, 260] width 266 height 24
click at [388, 281] on div at bounding box center [517, 278] width 266 height 12
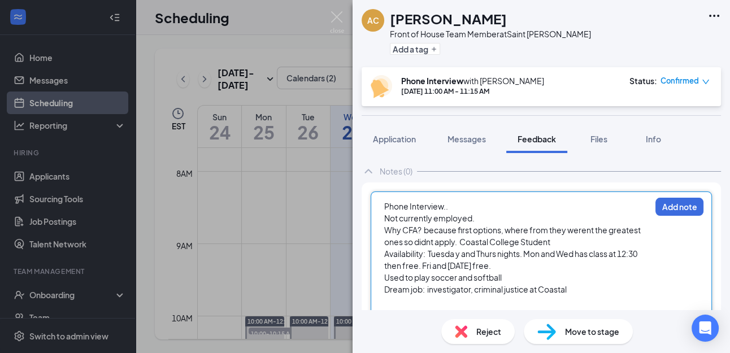
scroll to position [78, 0]
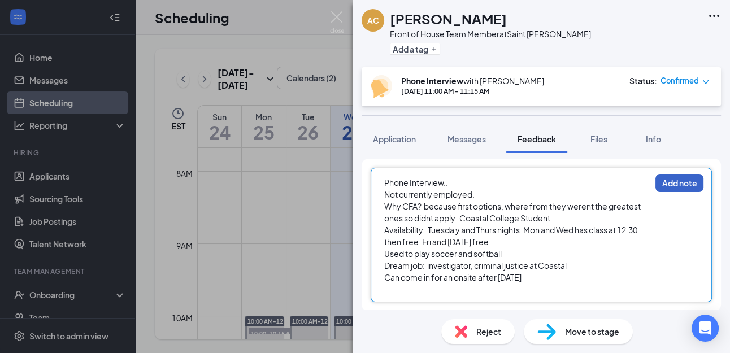
click at [677, 184] on button "Add note" at bounding box center [679, 183] width 48 height 18
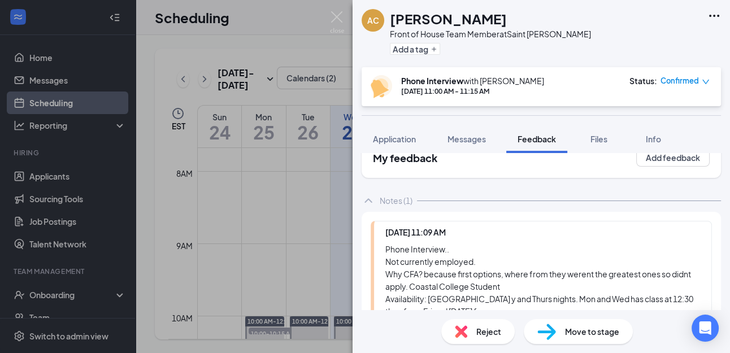
scroll to position [0, 0]
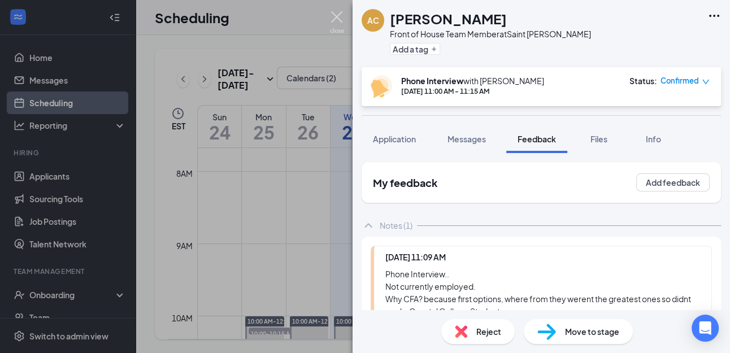
click at [334, 18] on img at bounding box center [337, 22] width 14 height 22
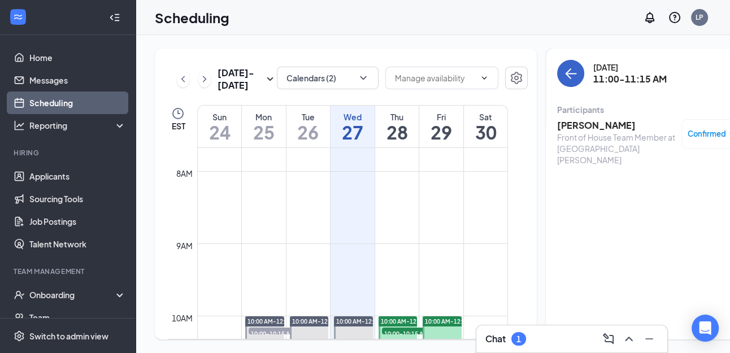
click at [564, 73] on icon "ArrowLeft" at bounding box center [571, 74] width 14 height 14
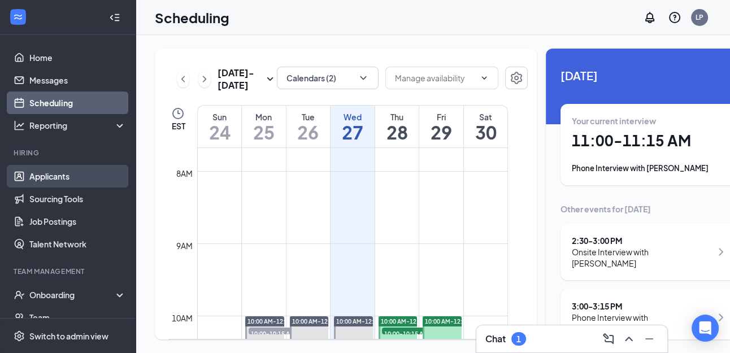
click at [69, 175] on link "Applicants" at bounding box center [77, 176] width 97 height 23
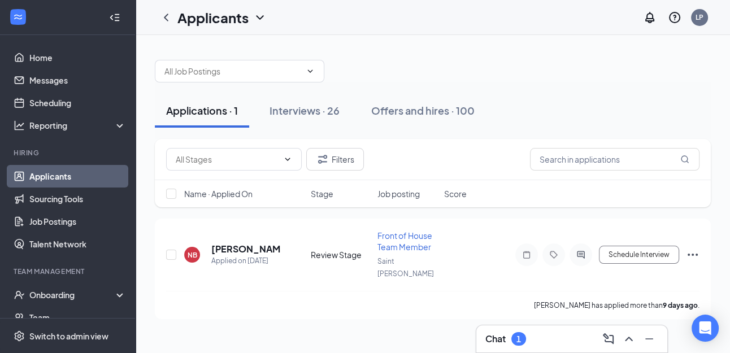
click at [559, 341] on div "Chat 1" at bounding box center [571, 339] width 173 height 18
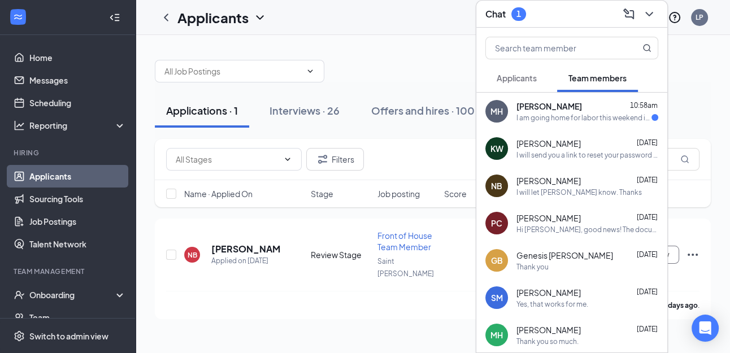
click at [539, 108] on span "[PERSON_NAME]" at bounding box center [549, 106] width 66 height 11
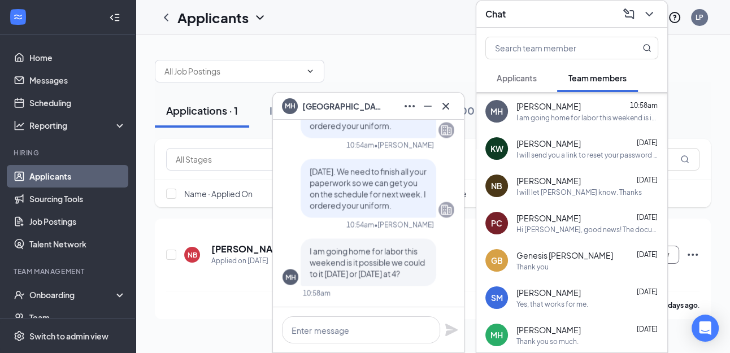
scroll to position [250, 0]
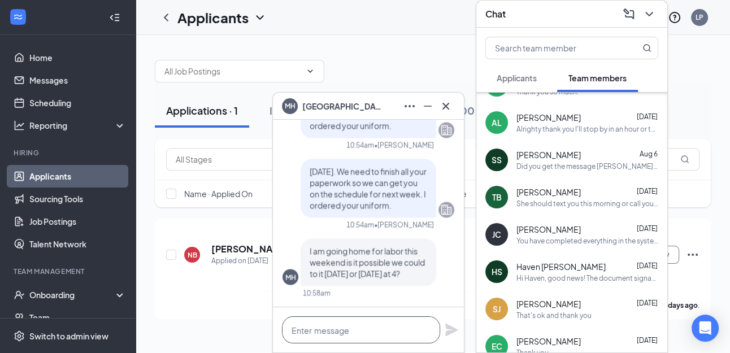
click at [351, 336] on textarea at bounding box center [361, 329] width 158 height 27
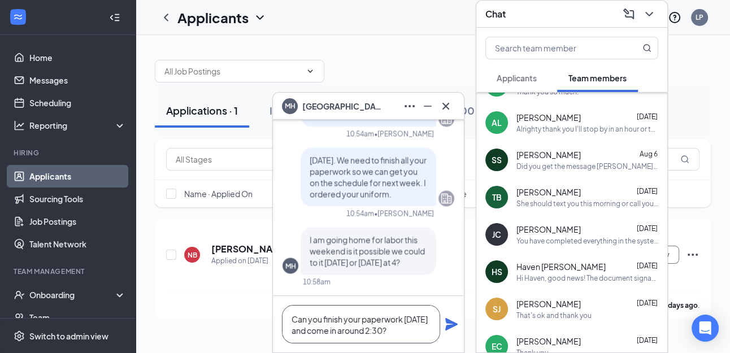
type textarea "Can you finish your paperwork [DATE] and come in around 2:30?"
click at [453, 322] on icon "Plane" at bounding box center [451, 324] width 12 height 12
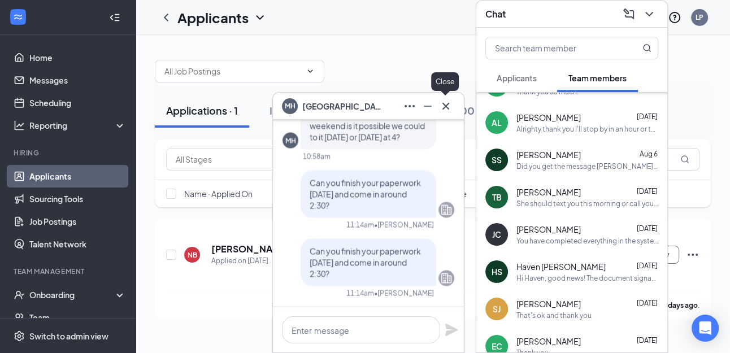
click at [444, 103] on icon "Cross" at bounding box center [446, 106] width 14 height 14
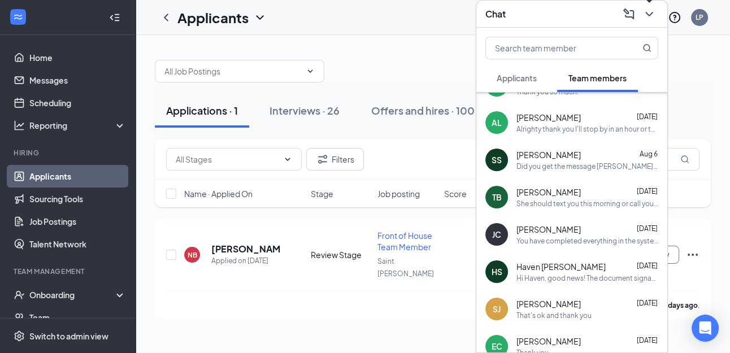
click at [642, 12] on icon "ChevronDown" at bounding box center [649, 14] width 14 height 14
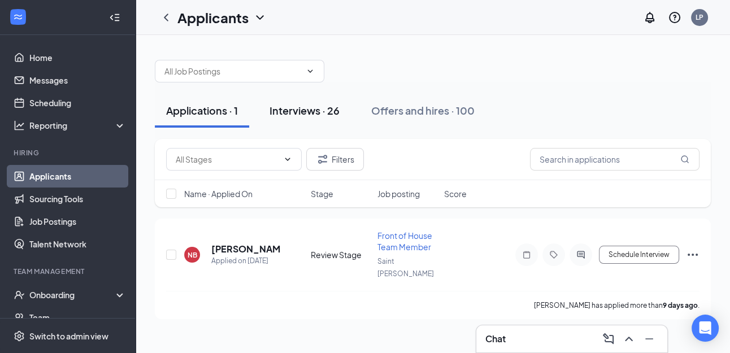
click at [295, 110] on div "Interviews · 26" at bounding box center [304, 110] width 70 height 14
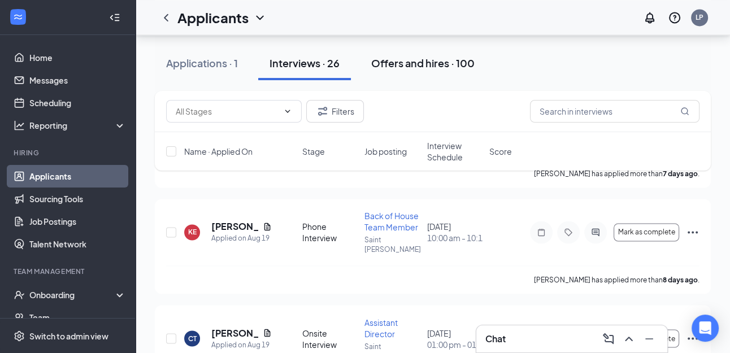
scroll to position [1714, 0]
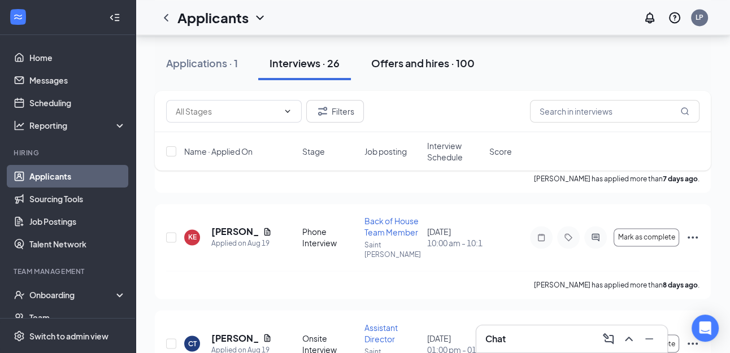
click at [434, 62] on div "Offers and hires · 100" at bounding box center [422, 63] width 103 height 14
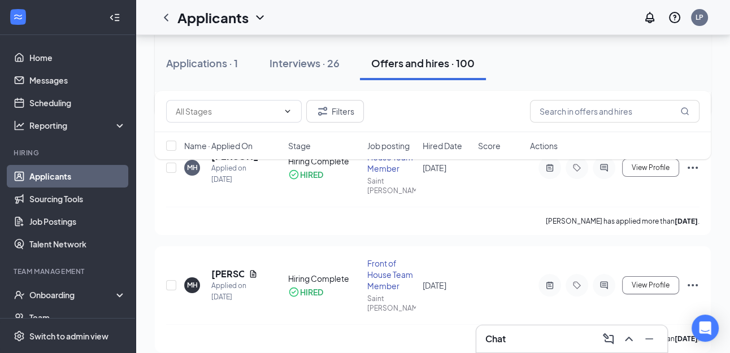
scroll to position [229, 0]
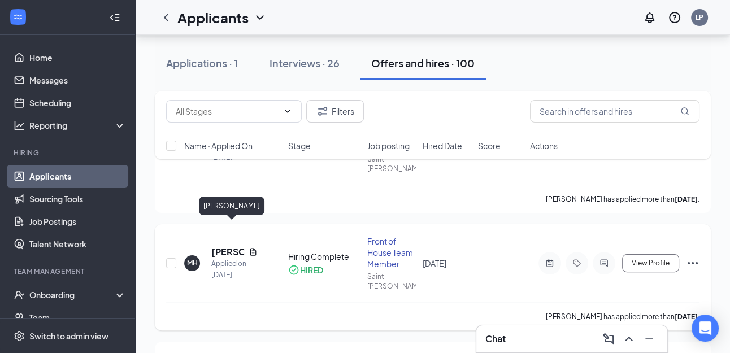
click at [225, 246] on h5 "[PERSON_NAME]" at bounding box center [227, 252] width 33 height 12
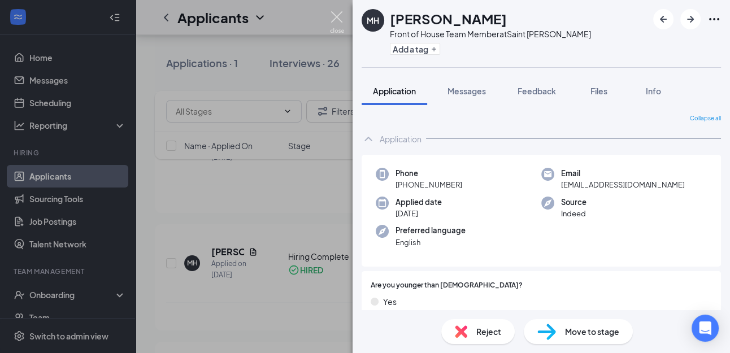
click at [333, 17] on img at bounding box center [337, 22] width 14 height 22
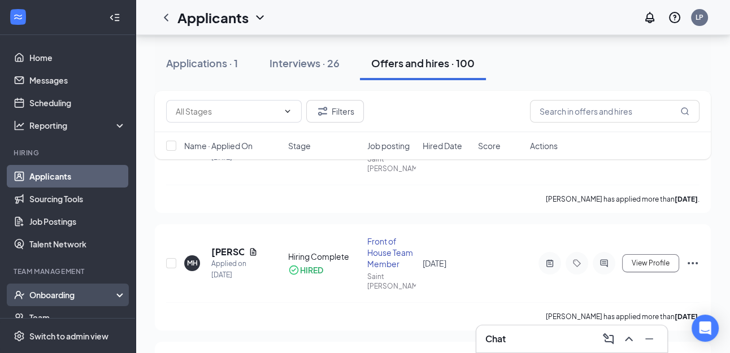
click at [70, 293] on div "Onboarding" at bounding box center [72, 294] width 87 height 11
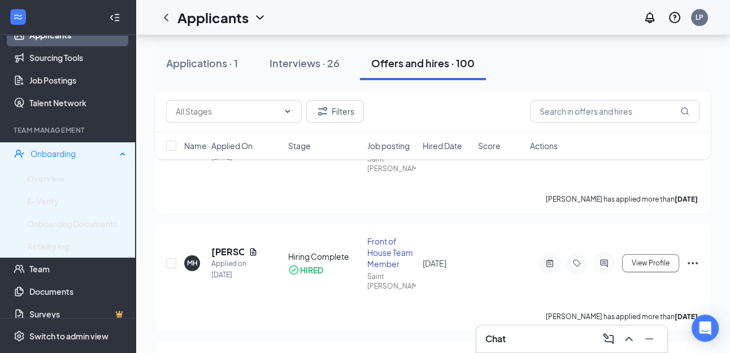
scroll to position [150, 0]
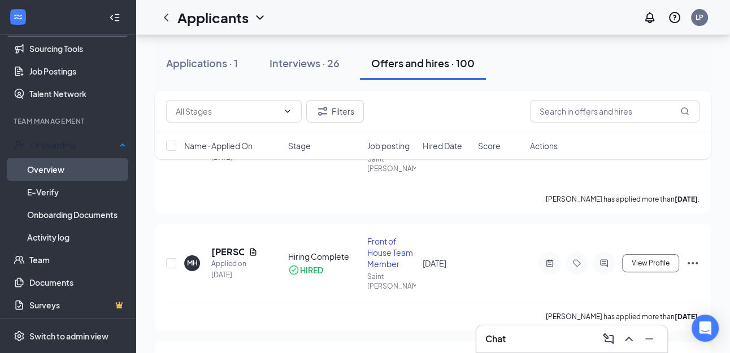
click at [52, 166] on link "Overview" at bounding box center [76, 169] width 99 height 23
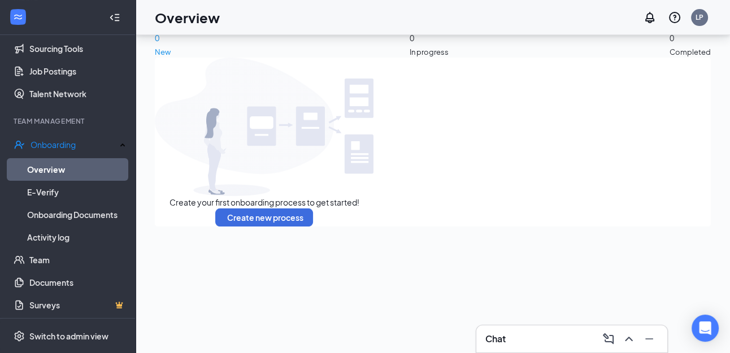
scroll to position [51, 0]
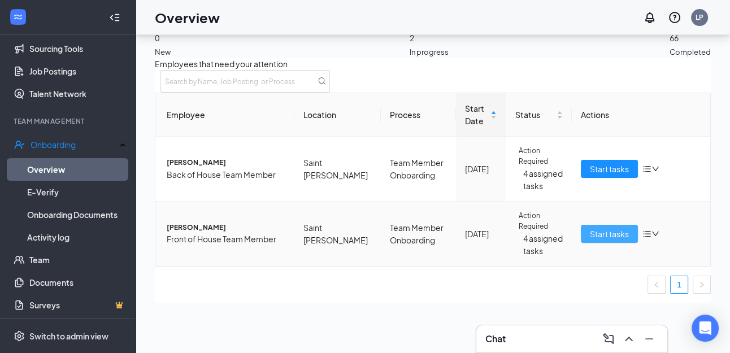
click at [596, 240] on span "Start tasks" at bounding box center [609, 234] width 39 height 12
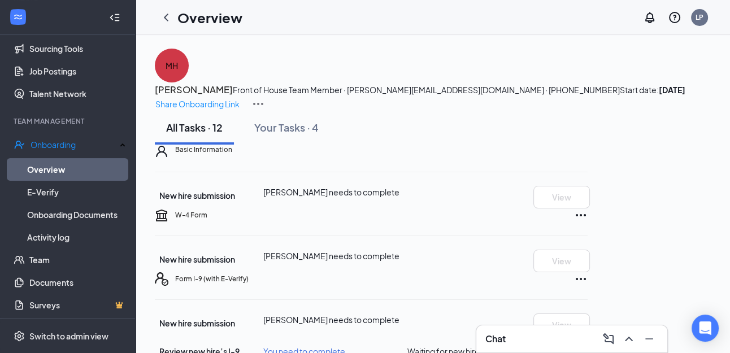
click at [523, 339] on div "Chat" at bounding box center [571, 339] width 173 height 18
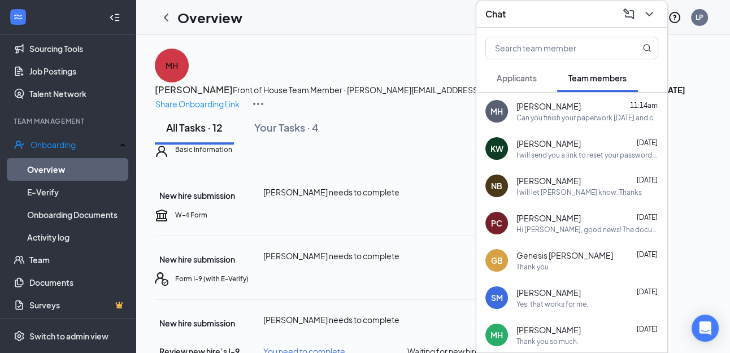
click at [543, 124] on div "[PERSON_NAME][GEOGRAPHIC_DATA][PERSON_NAME] 11:14am Can you finish your paperwo…" at bounding box center [571, 111] width 191 height 37
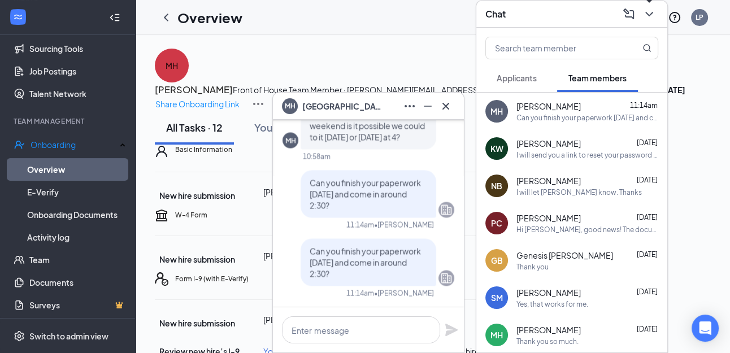
click at [650, 7] on icon "ChevronDown" at bounding box center [649, 14] width 14 height 14
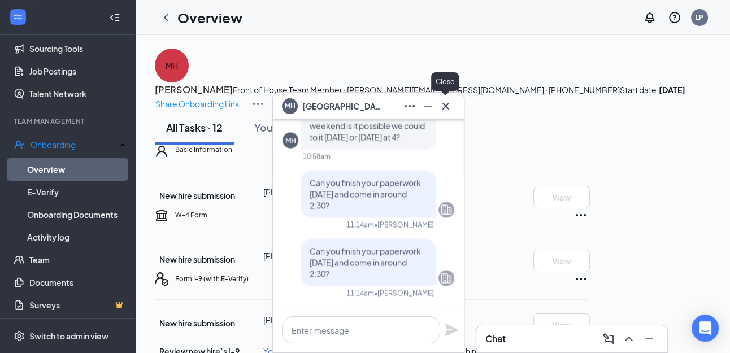
click at [443, 108] on icon "Cross" at bounding box center [445, 105] width 7 height 7
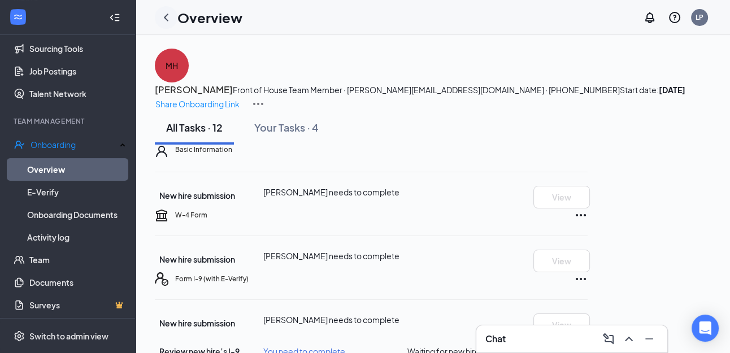
click at [166, 20] on icon "ChevronLeft" at bounding box center [166, 18] width 14 height 14
